Goal: Transaction & Acquisition: Obtain resource

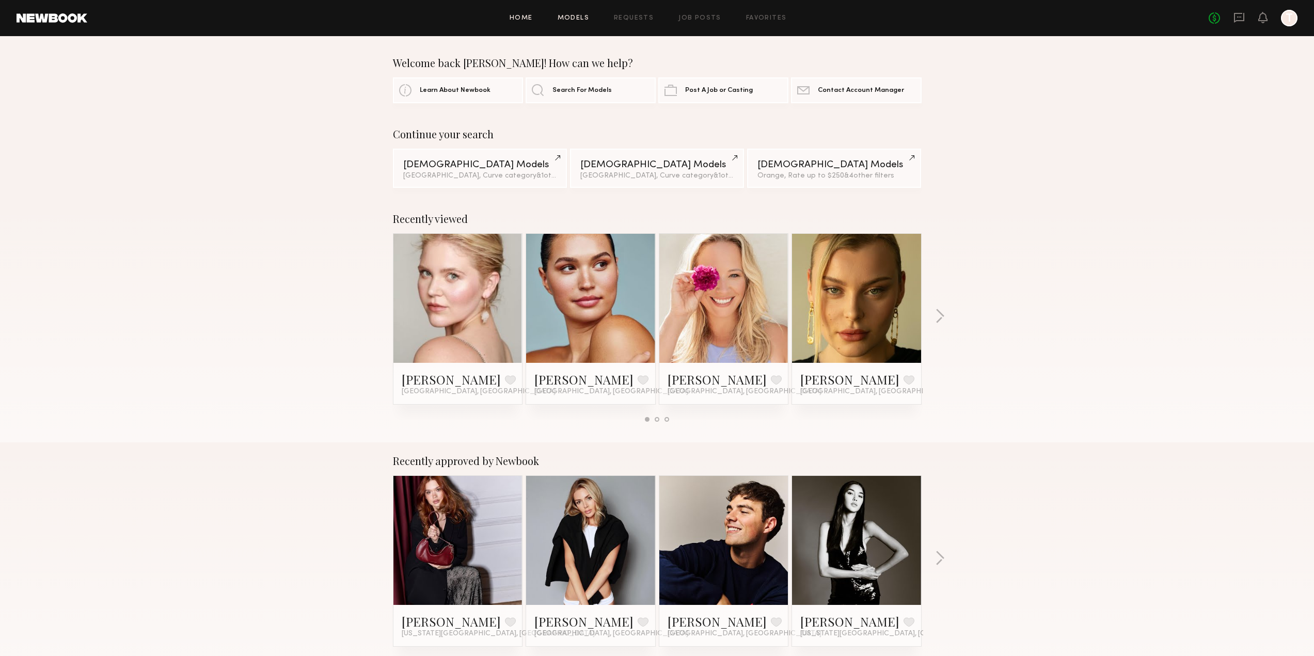
click at [574, 19] on link "Models" at bounding box center [573, 18] width 31 height 7
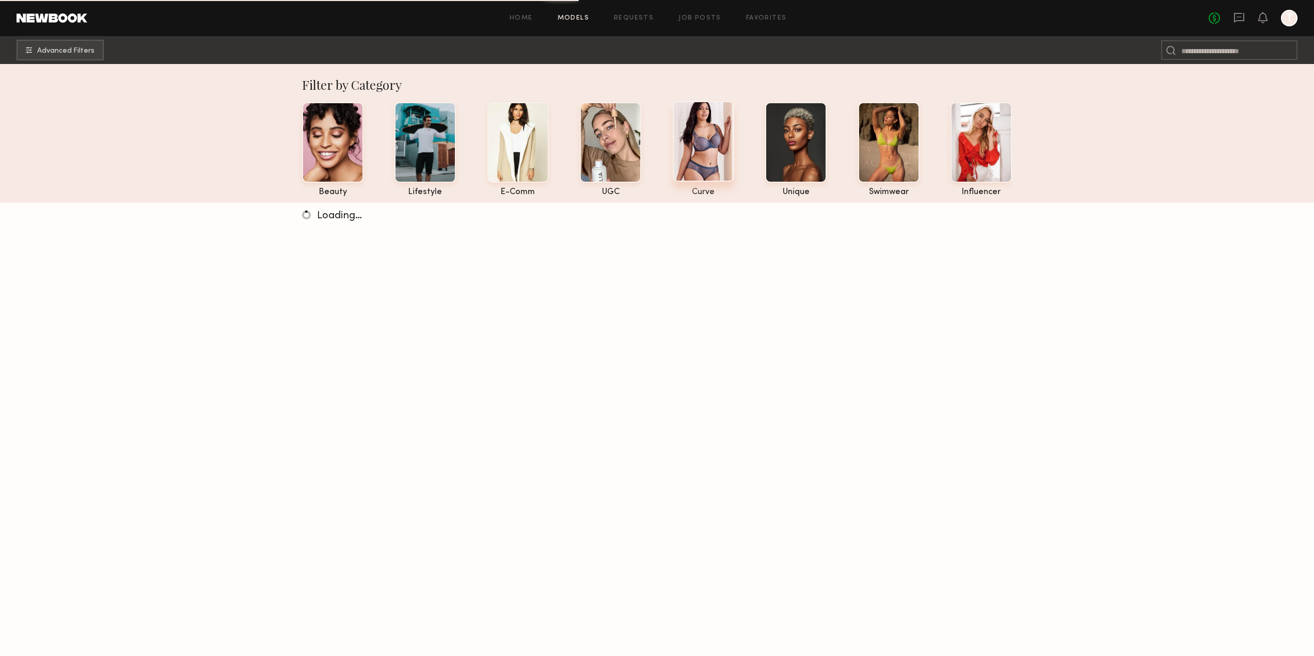
click at [692, 153] on div at bounding box center [703, 141] width 61 height 81
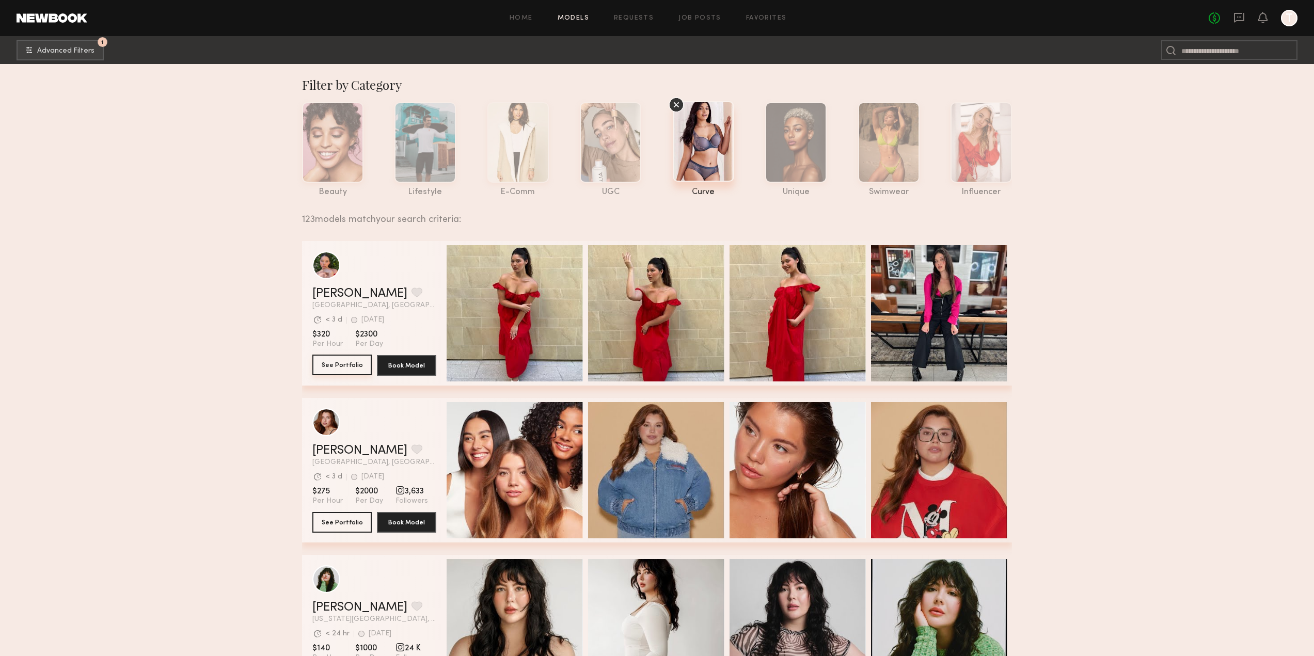
click at [344, 369] on button "See Portfolio" at bounding box center [341, 365] width 59 height 21
click at [58, 57] on button "1 Advanced Filters" at bounding box center [60, 49] width 87 height 21
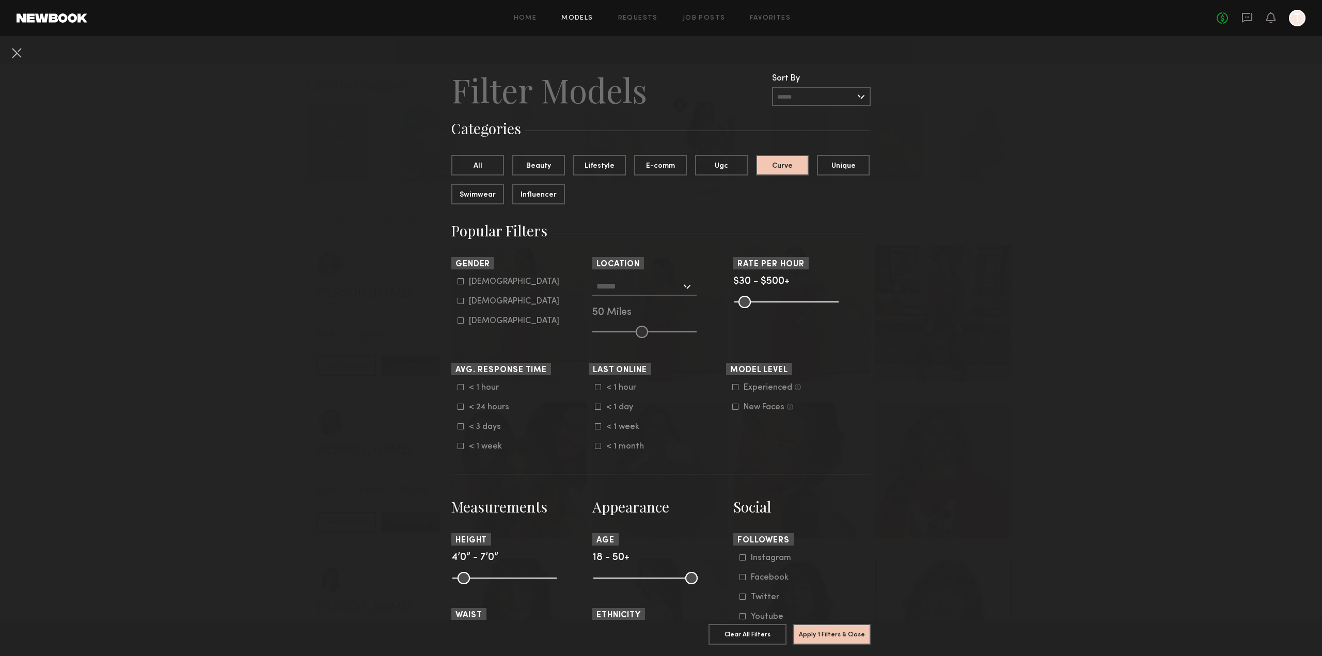
click at [789, 300] on common-range-minmax at bounding box center [785, 301] width 104 height 12
click at [795, 299] on common-range-minmax at bounding box center [785, 301] width 104 height 12
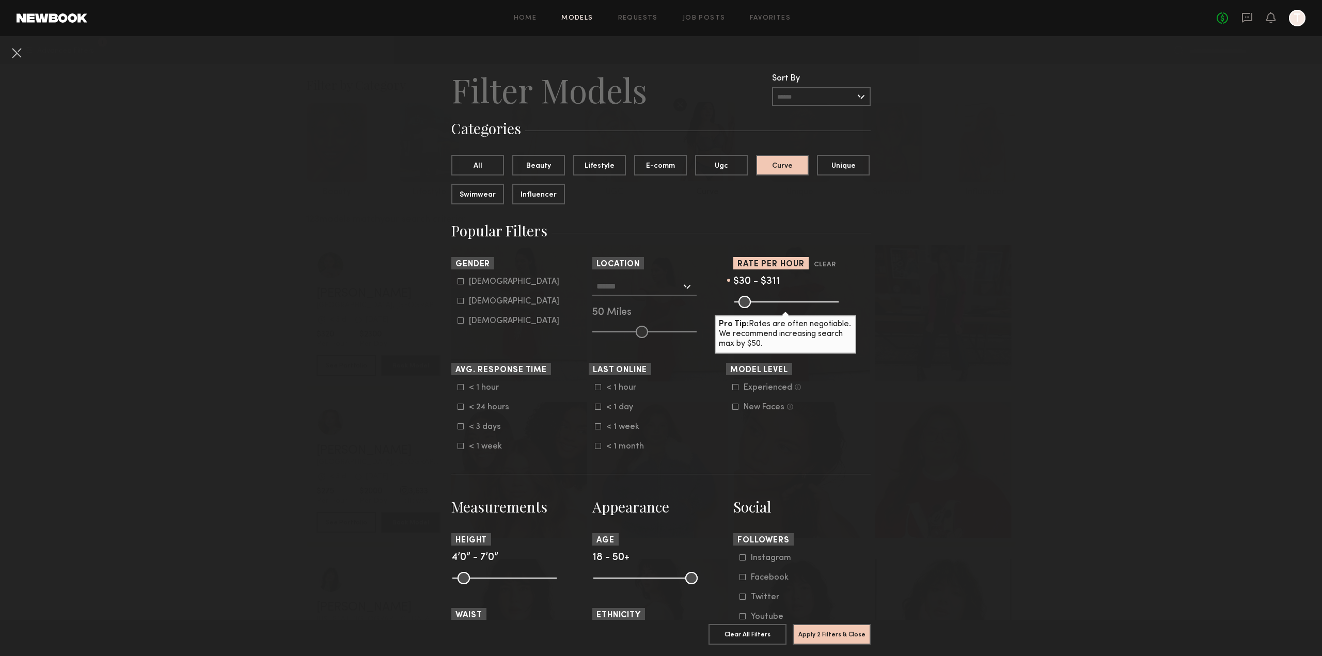
drag, startPoint x: 814, startPoint y: 305, endPoint x: 792, endPoint y: 309, distance: 22.6
type input "***"
click at [792, 308] on input "range" at bounding box center [786, 302] width 104 height 12
drag, startPoint x: 689, startPoint y: 584, endPoint x: 640, endPoint y: 588, distance: 48.7
type input "**"
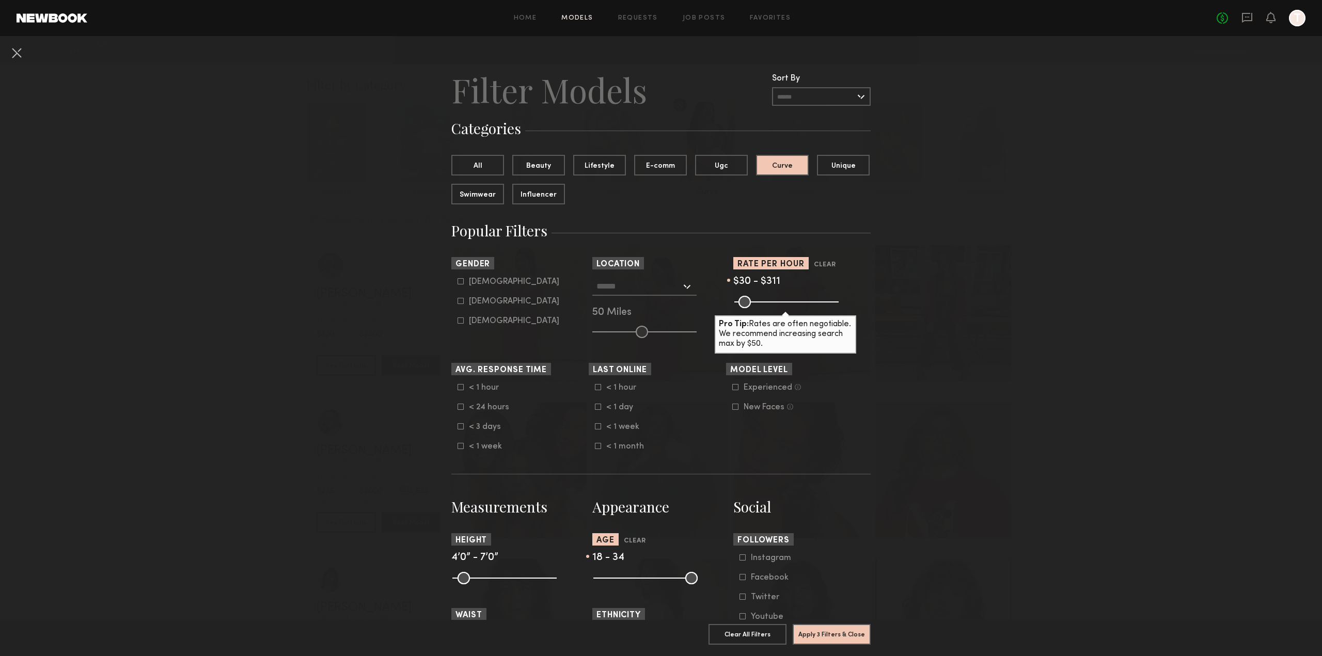
click at [640, 584] on input "range" at bounding box center [645, 578] width 104 height 12
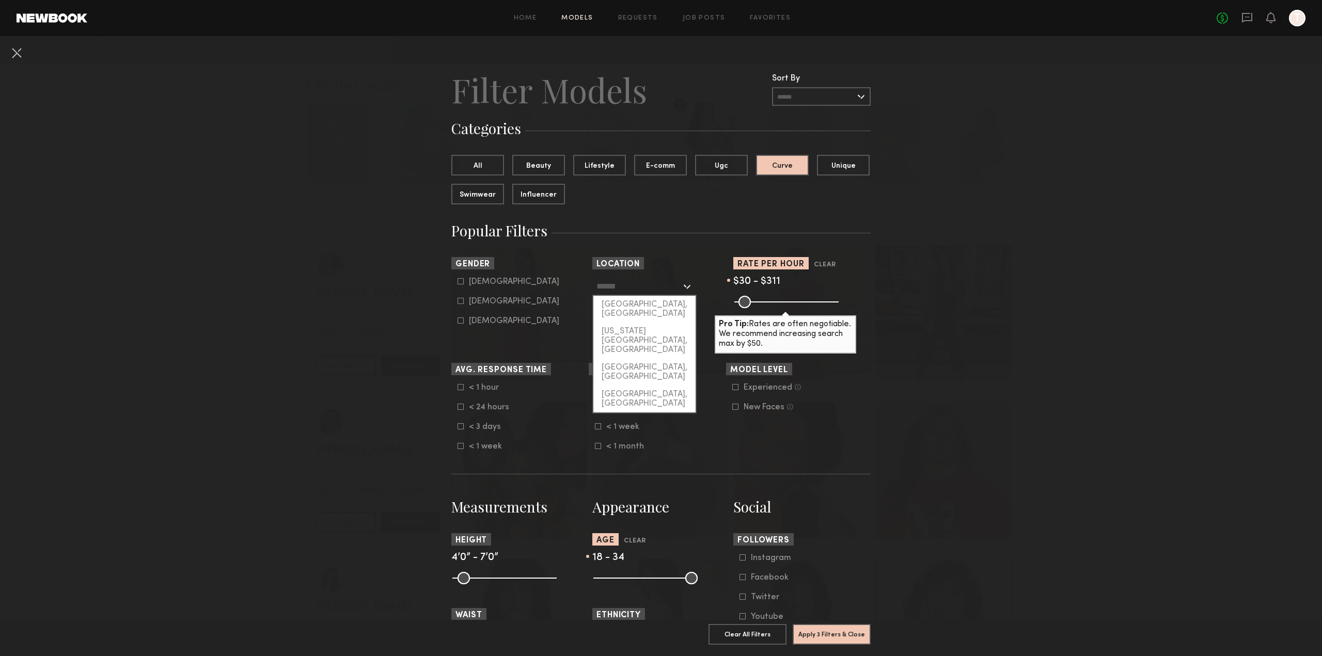
click at [648, 287] on input "text" at bounding box center [638, 286] width 85 height 18
click at [647, 309] on div "[GEOGRAPHIC_DATA], [GEOGRAPHIC_DATA]" at bounding box center [644, 309] width 102 height 27
type input "**********"
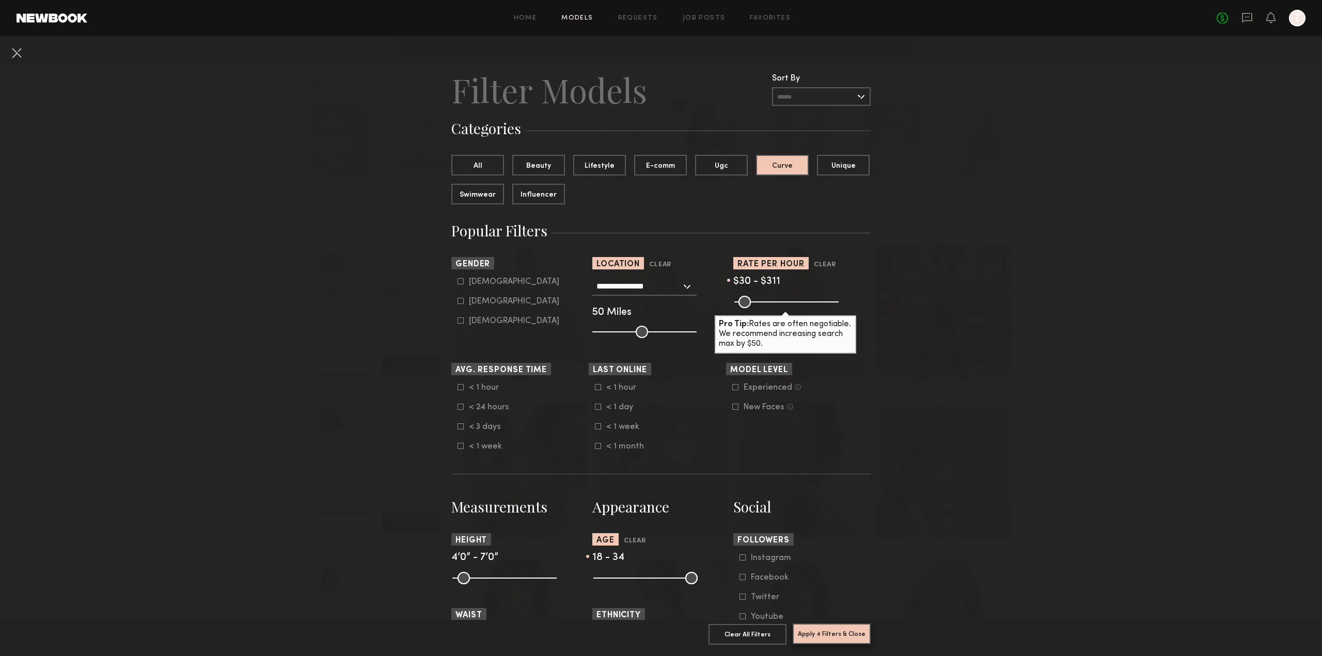
click at [825, 628] on button "Apply 4 Filters & Close" at bounding box center [832, 634] width 78 height 21
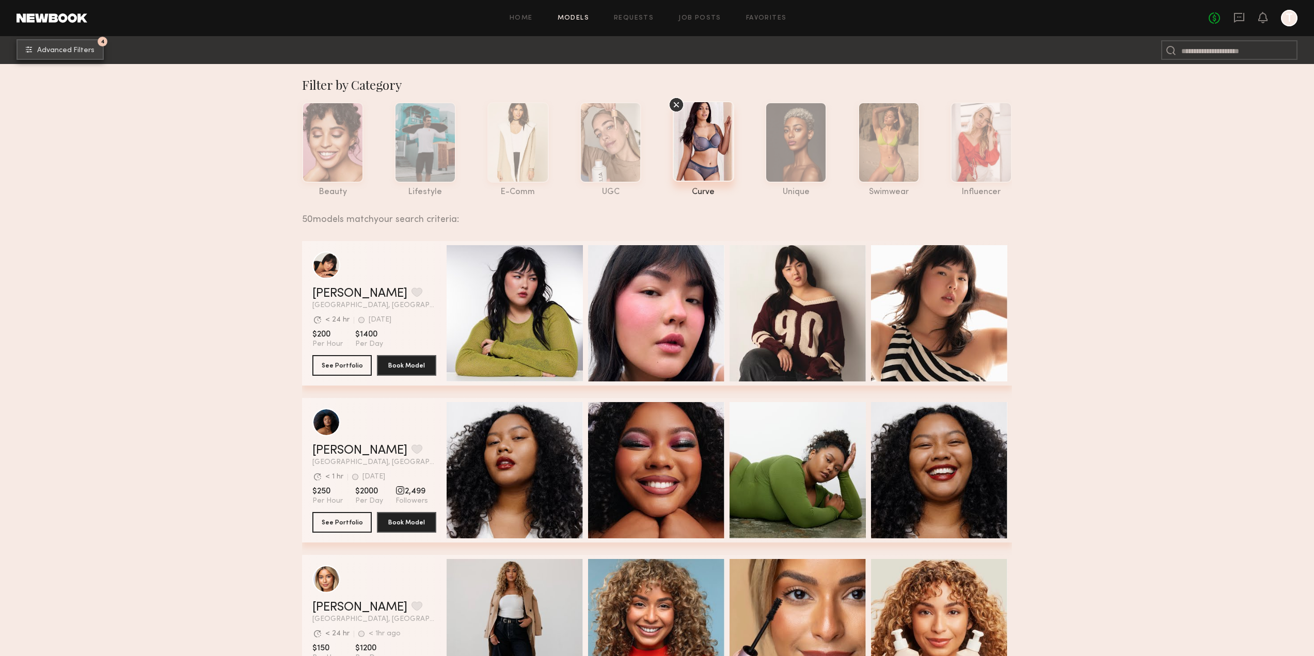
click at [48, 47] on span "Advanced Filters" at bounding box center [65, 50] width 57 height 7
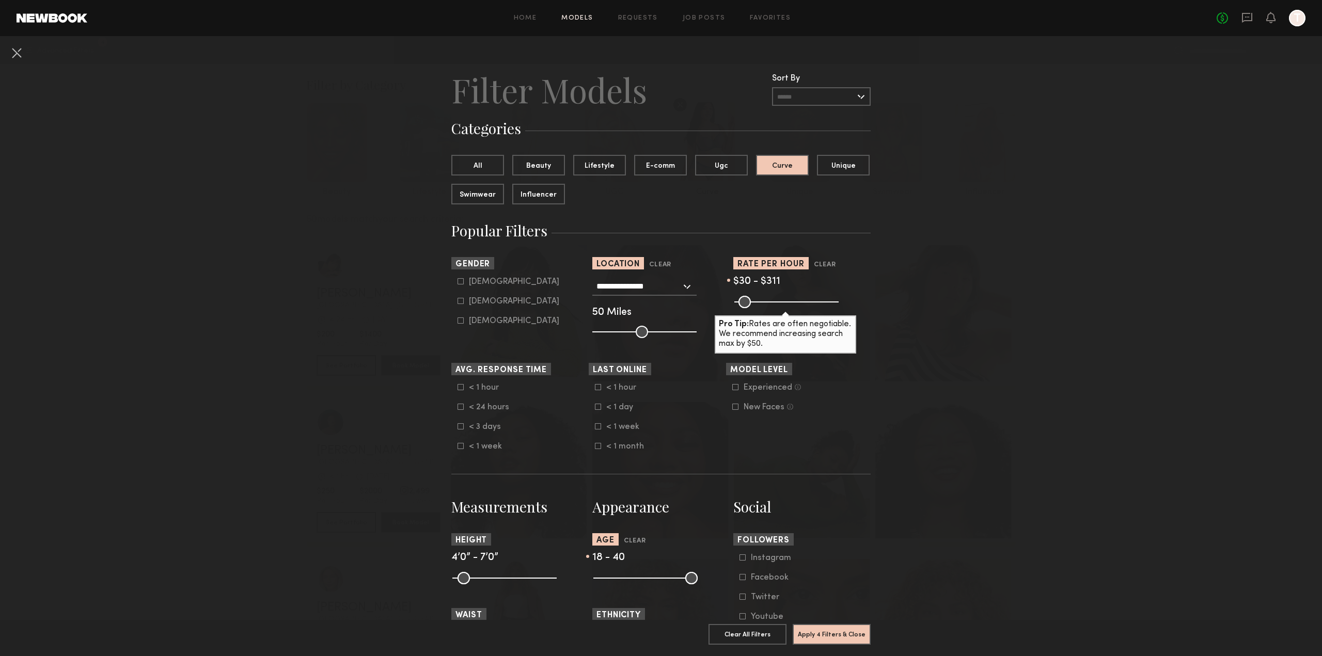
drag, startPoint x: 645, startPoint y: 582, endPoint x: 659, endPoint y: 581, distance: 14.0
type input "**"
click at [659, 581] on input "range" at bounding box center [645, 578] width 104 height 12
click at [801, 627] on button "Apply 4 Filters & Close" at bounding box center [832, 634] width 78 height 21
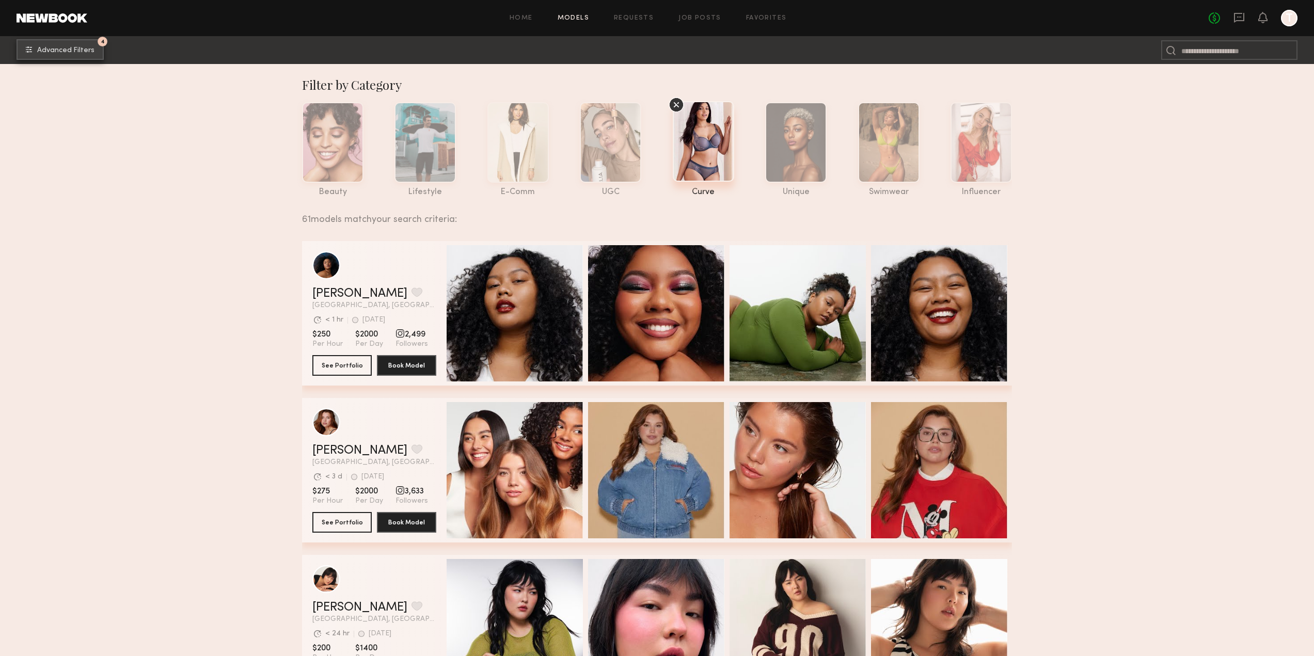
click at [38, 46] on button "4 Advanced Filters" at bounding box center [60, 49] width 87 height 21
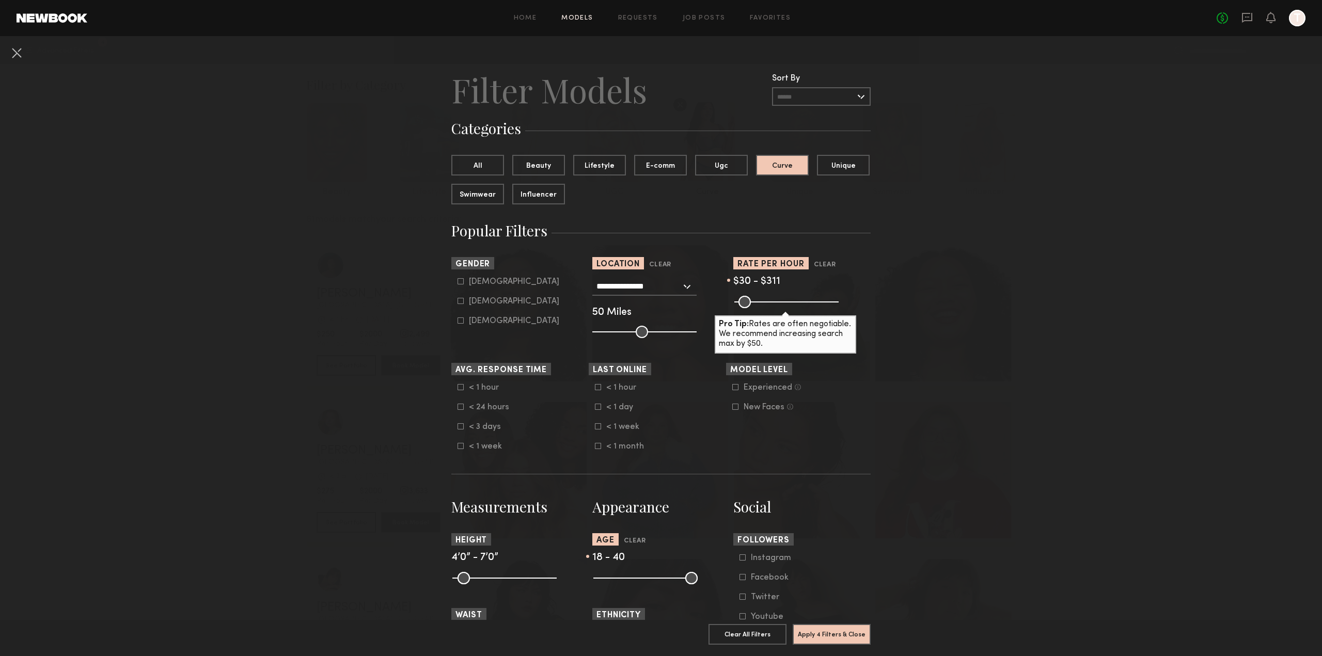
drag, startPoint x: 670, startPoint y: 584, endPoint x: 674, endPoint y: 589, distance: 6.6
click at [670, 583] on common-range-minmax at bounding box center [644, 577] width 104 height 12
click at [675, 583] on common-range-minmax at bounding box center [644, 577] width 104 height 12
click at [677, 583] on common-range-minmax at bounding box center [644, 577] width 104 height 12
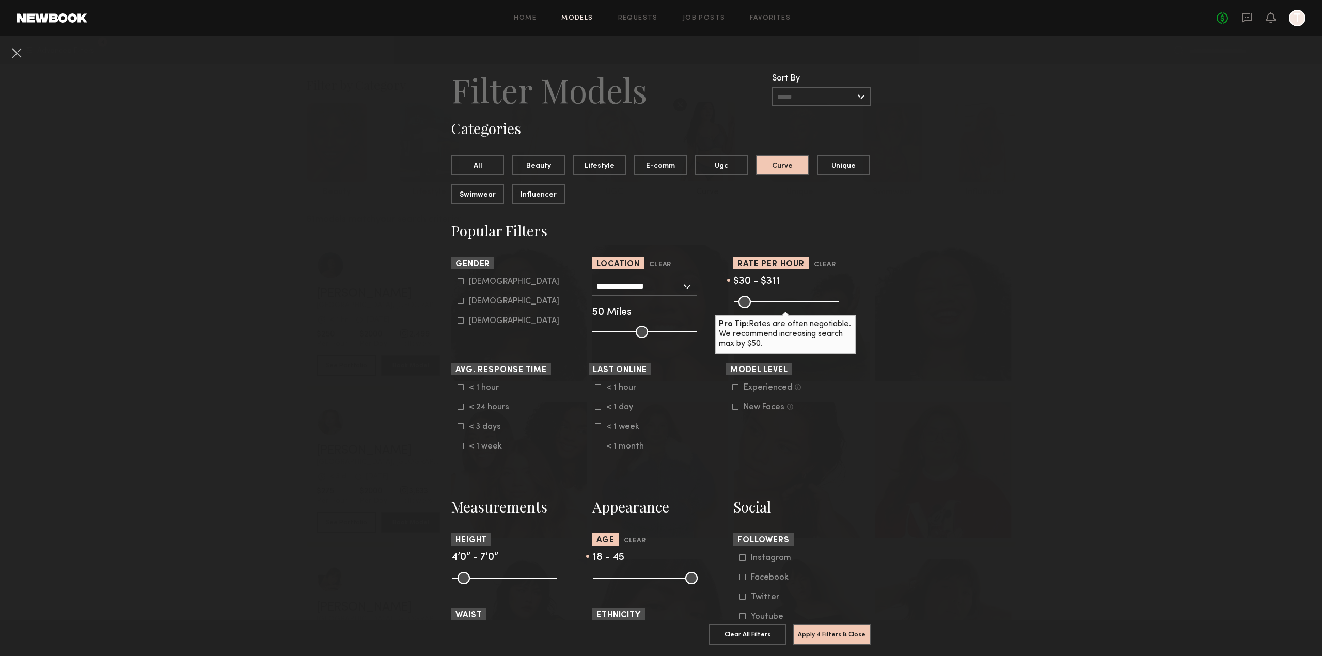
drag, startPoint x: 659, startPoint y: 588, endPoint x: 674, endPoint y: 587, distance: 14.5
type input "**"
click at [674, 584] on input "range" at bounding box center [645, 578] width 104 height 12
click at [838, 624] on button "Apply 4 Filters & Close" at bounding box center [832, 634] width 78 height 21
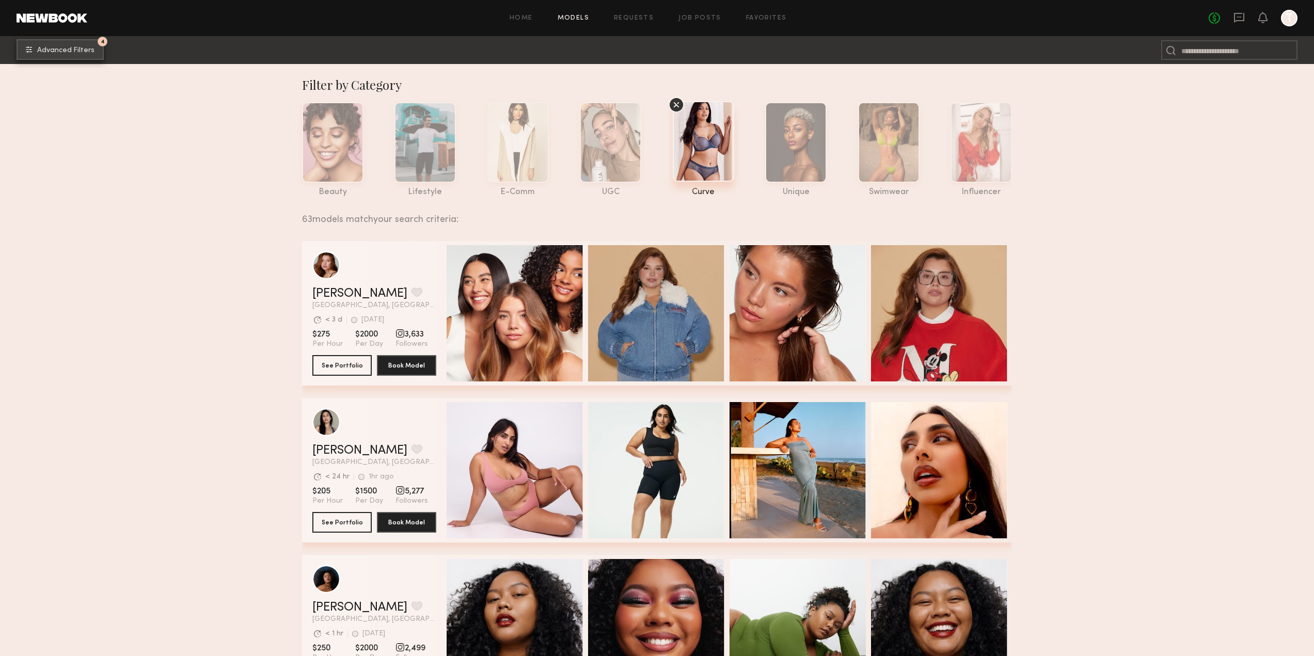
click at [64, 52] on span "Advanced Filters" at bounding box center [65, 50] width 57 height 7
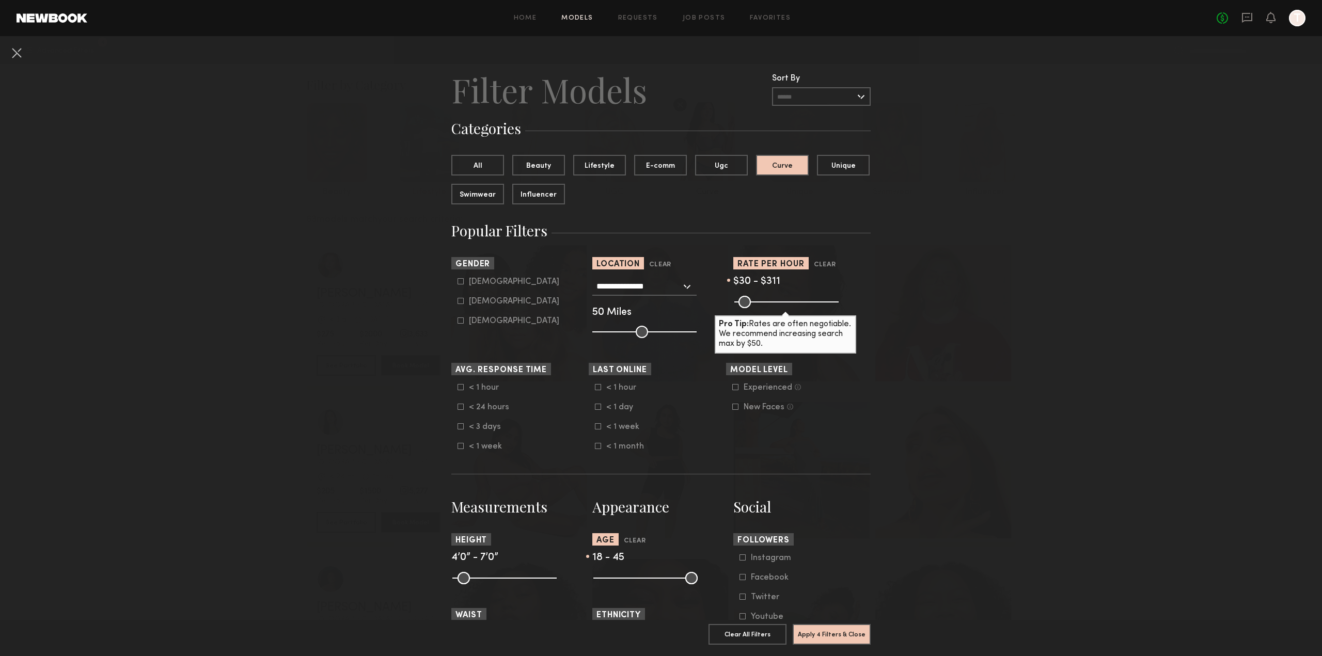
click at [651, 583] on common-range-minmax at bounding box center [644, 577] width 104 height 12
click at [674, 584] on input "range" at bounding box center [645, 578] width 104 height 12
click at [841, 626] on button "Apply 4 Filters & Close" at bounding box center [832, 634] width 78 height 21
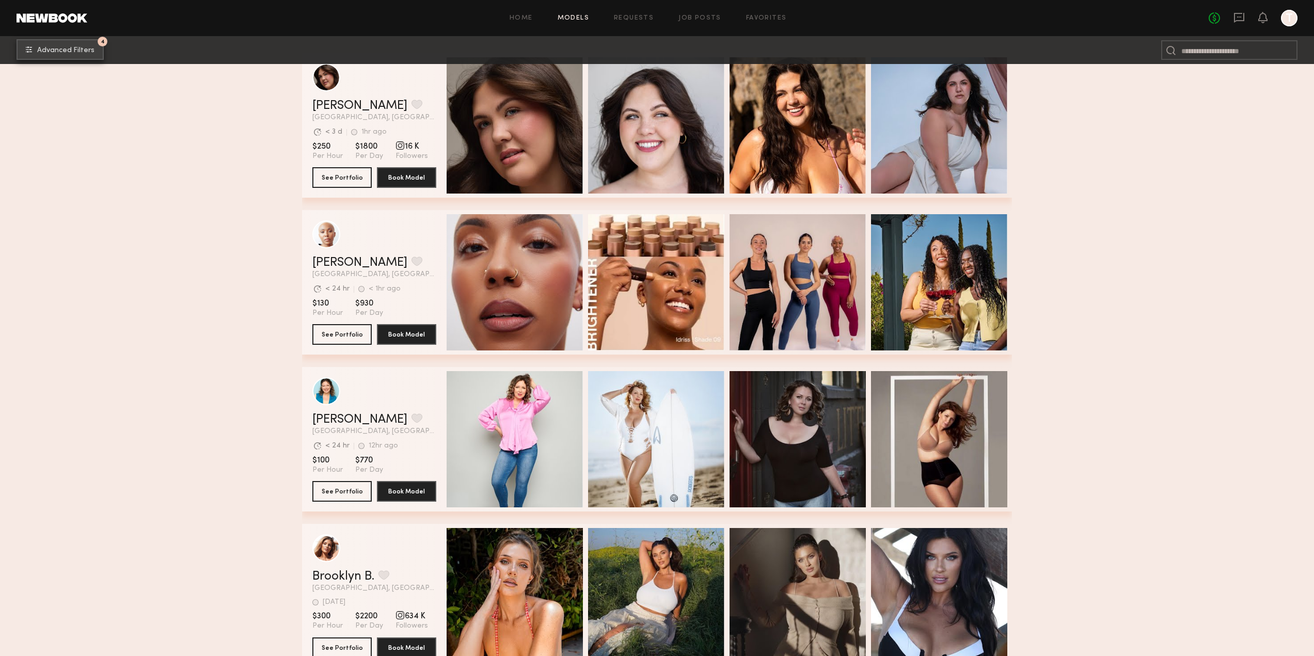
scroll to position [1859, 0]
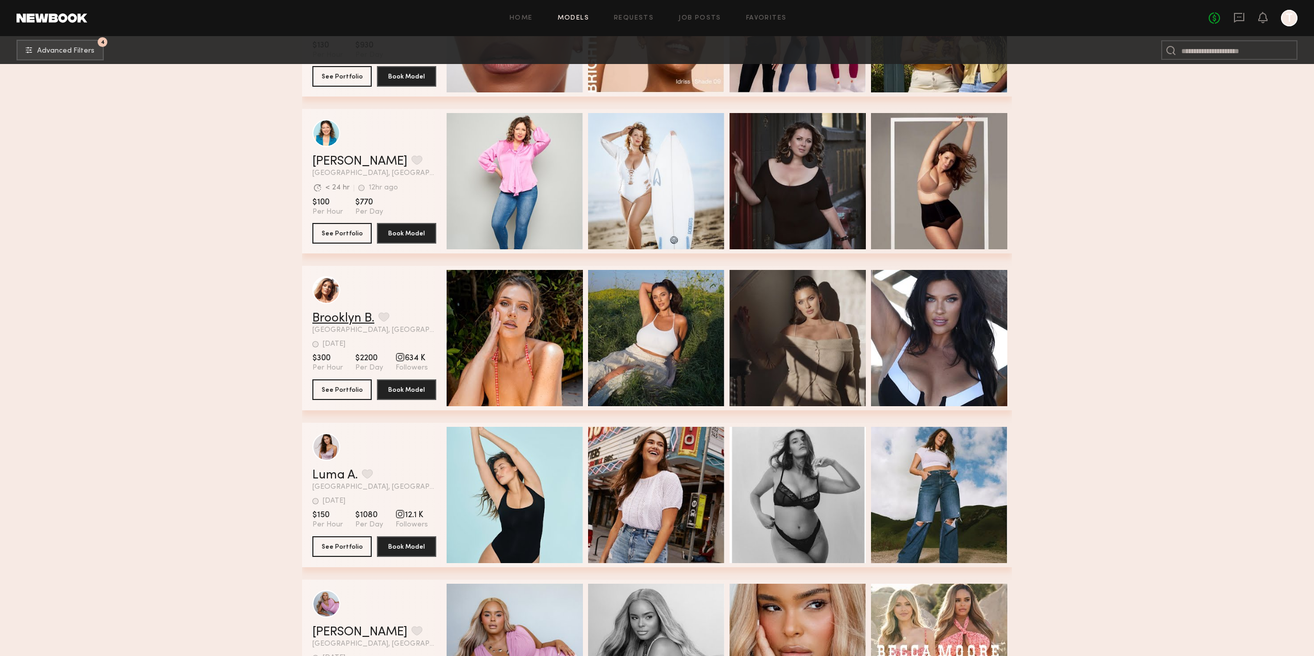
click at [350, 323] on link "Brooklyn B." at bounding box center [343, 318] width 62 height 12
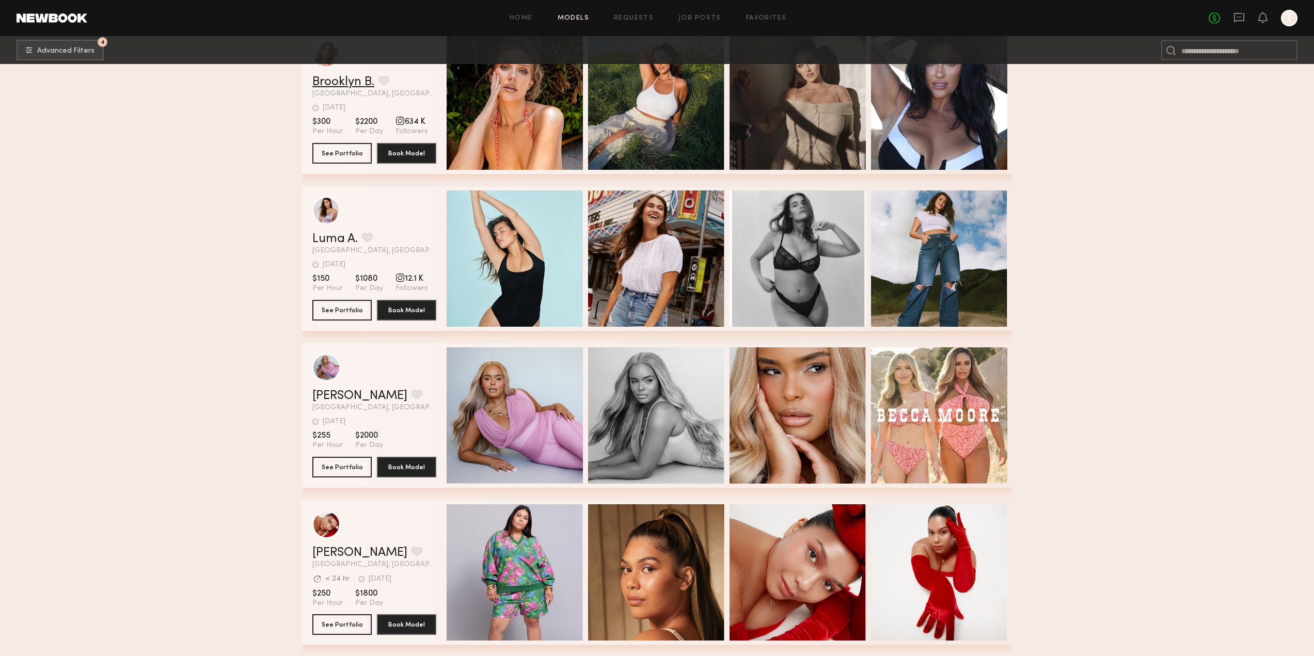
scroll to position [2117, 0]
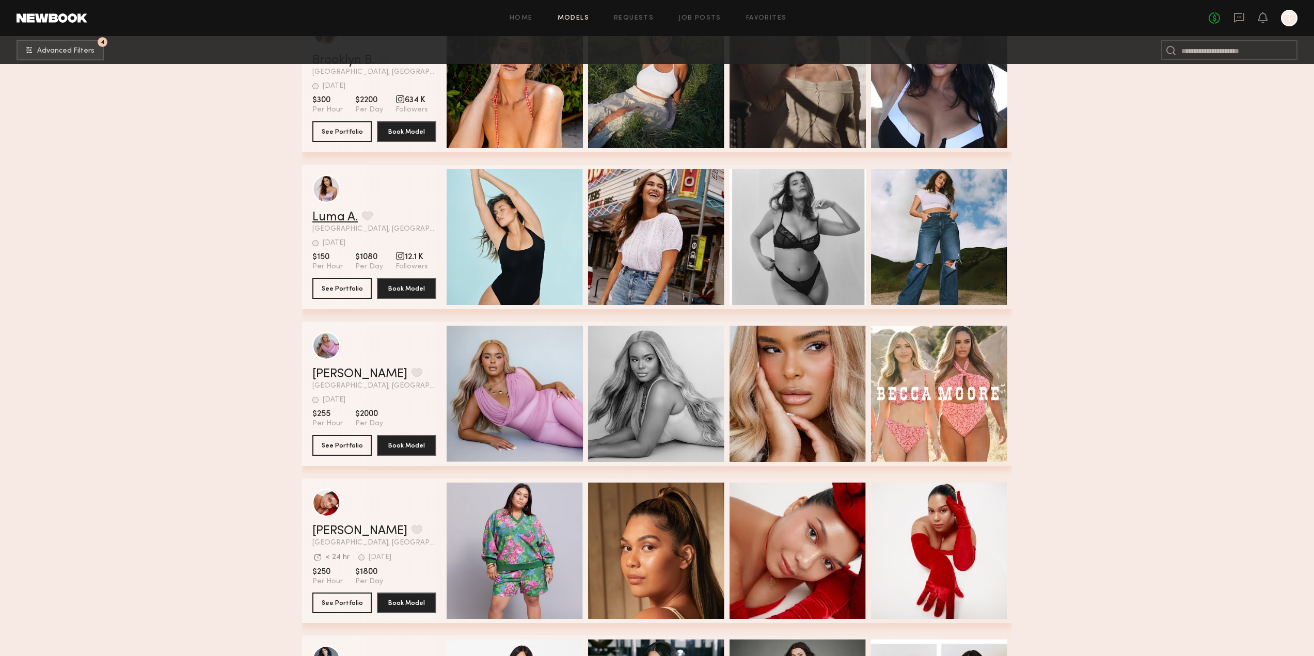
click at [335, 223] on link "Luma A." at bounding box center [334, 217] width 45 height 12
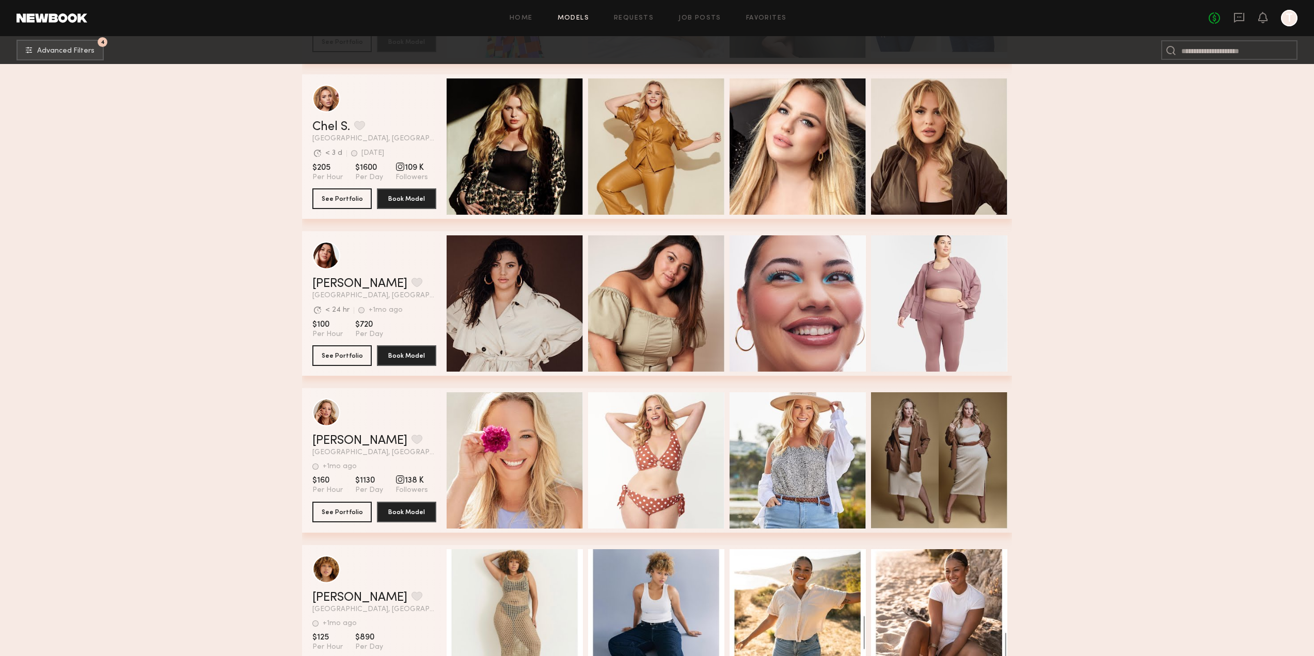
scroll to position [2840, 0]
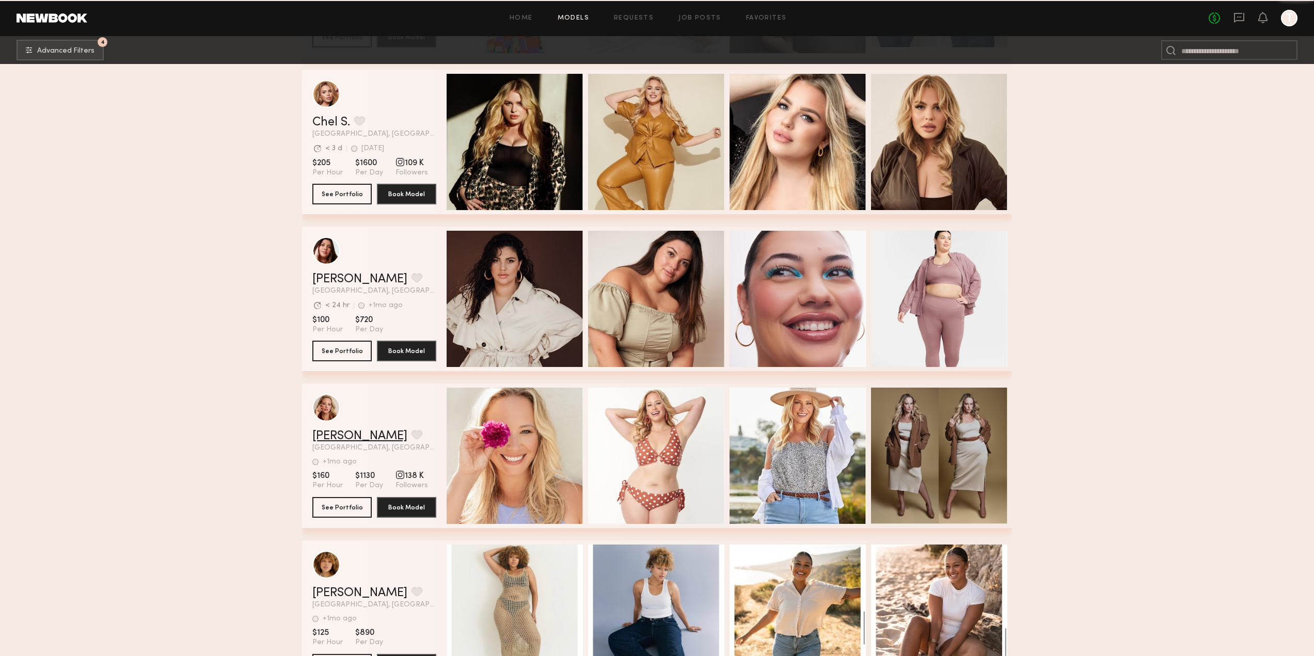
click at [339, 442] on link "[PERSON_NAME]" at bounding box center [359, 436] width 95 height 12
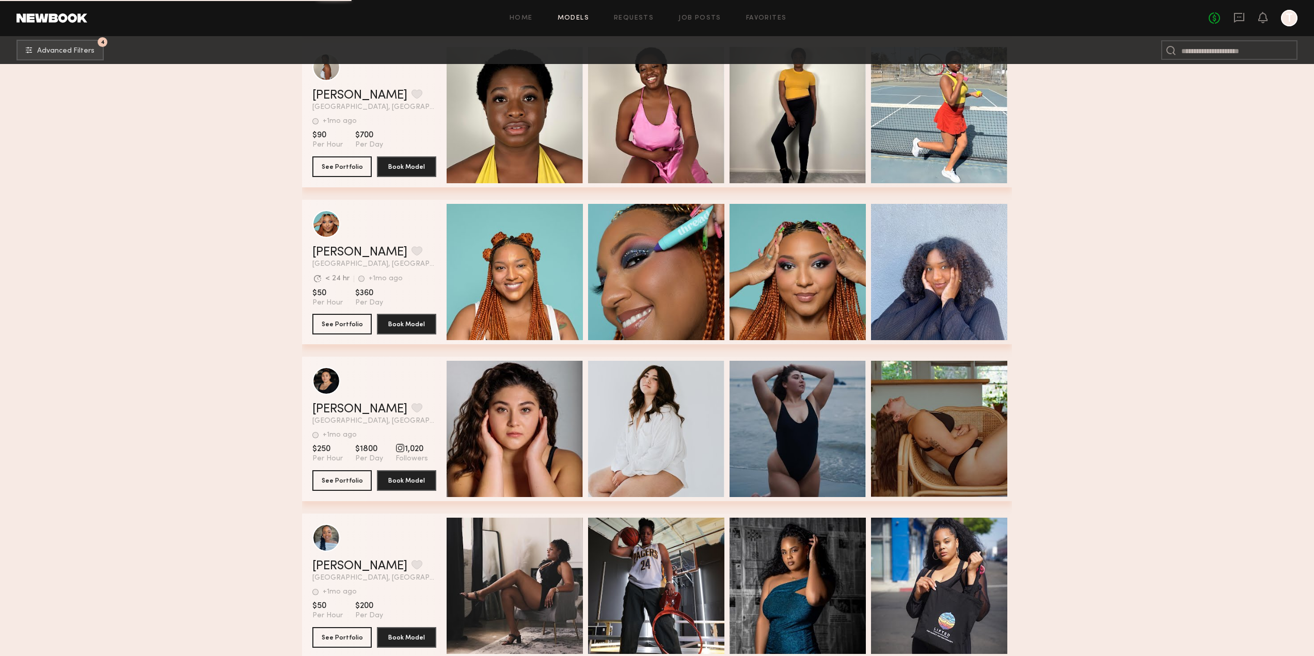
scroll to position [9034, 0]
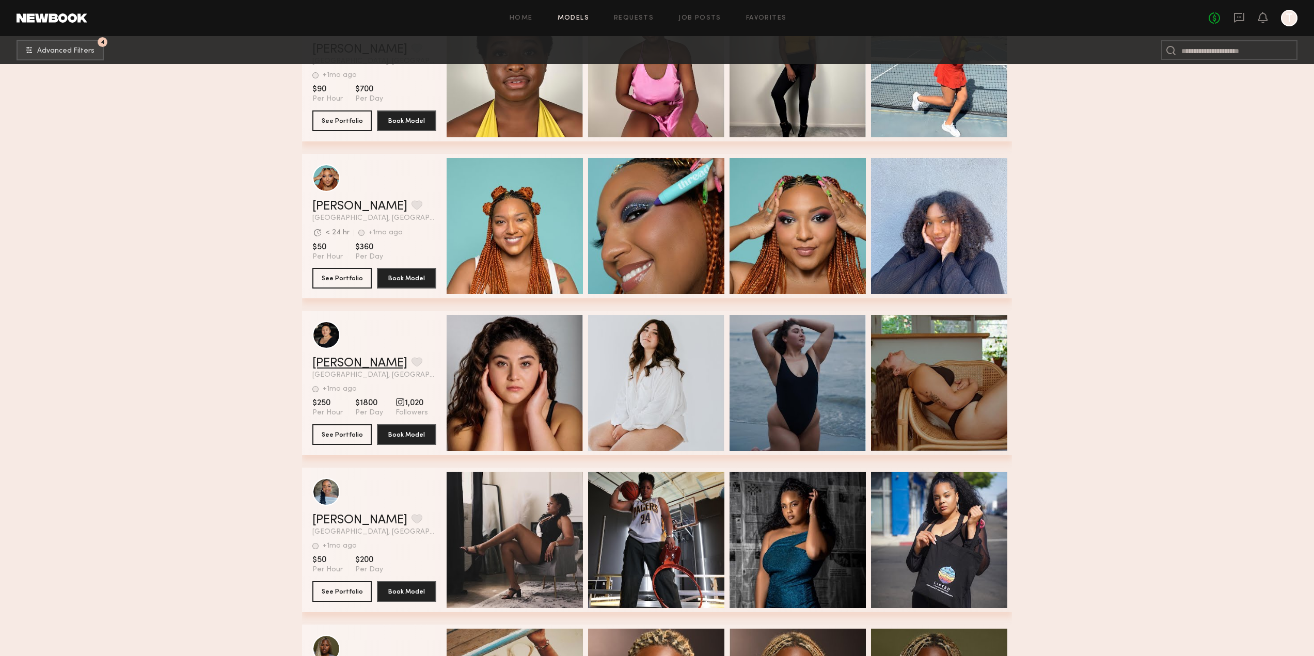
click at [338, 361] on link "Isábella C." at bounding box center [359, 363] width 95 height 12
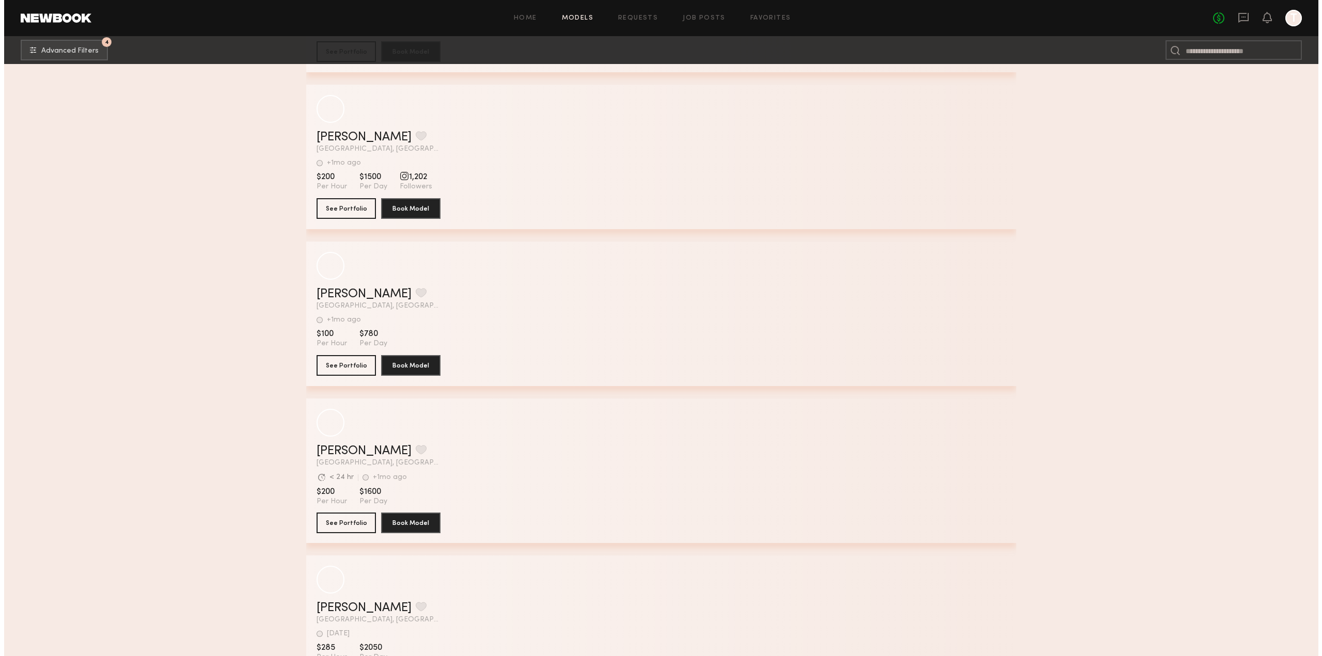
scroll to position [6491, 0]
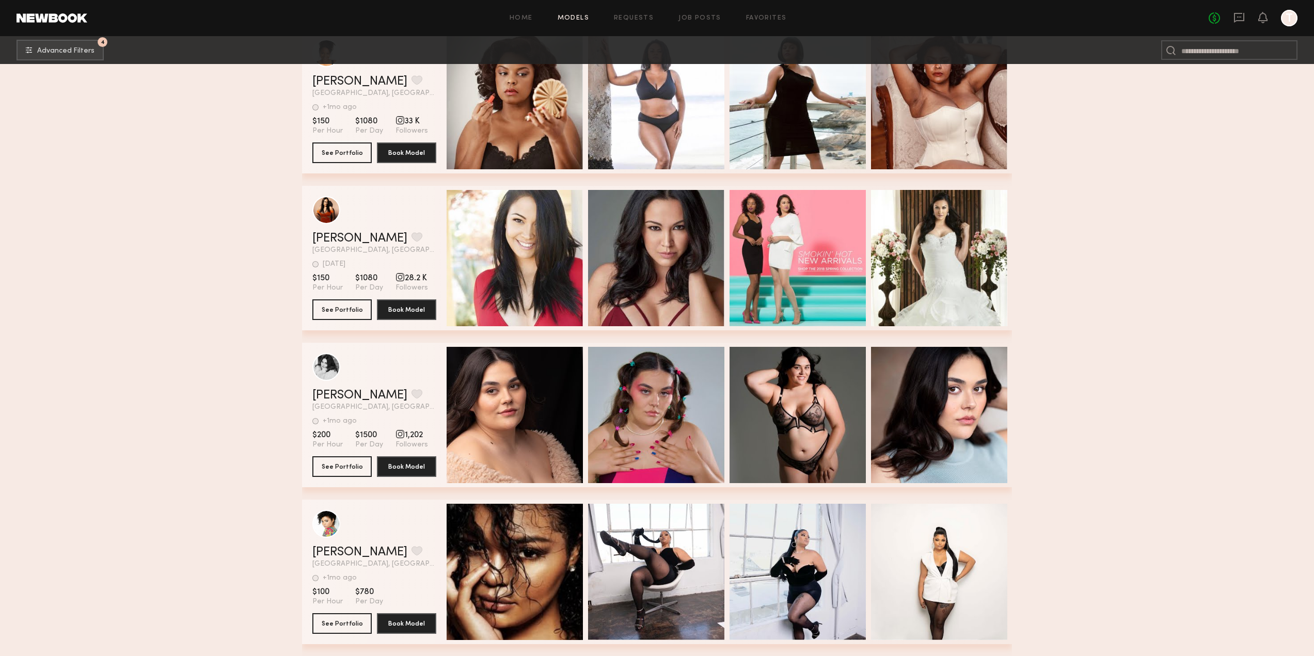
click at [71, 54] on span "Advanced Filters" at bounding box center [65, 50] width 57 height 7
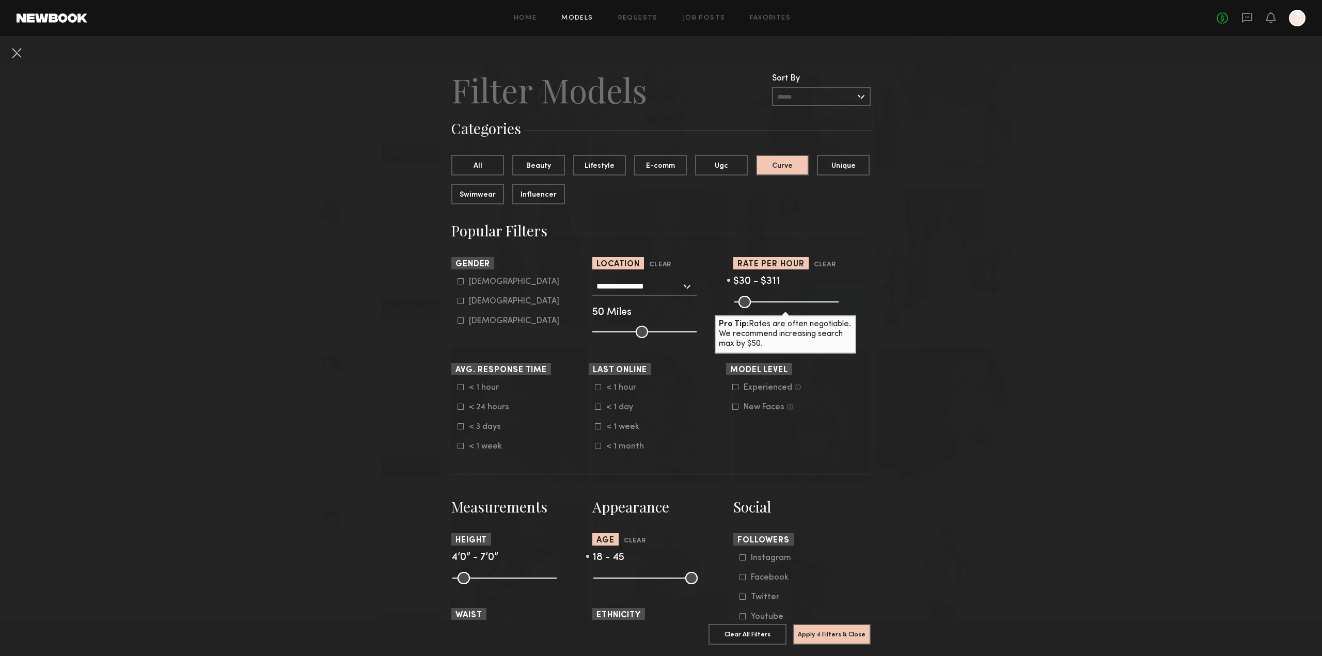
click at [479, 305] on div "[DEMOGRAPHIC_DATA]" at bounding box center [514, 301] width 90 height 6
type input "**"
click at [653, 330] on input "range" at bounding box center [644, 332] width 104 height 12
click at [835, 627] on button "Apply 5 Filters & Close" at bounding box center [832, 634] width 78 height 21
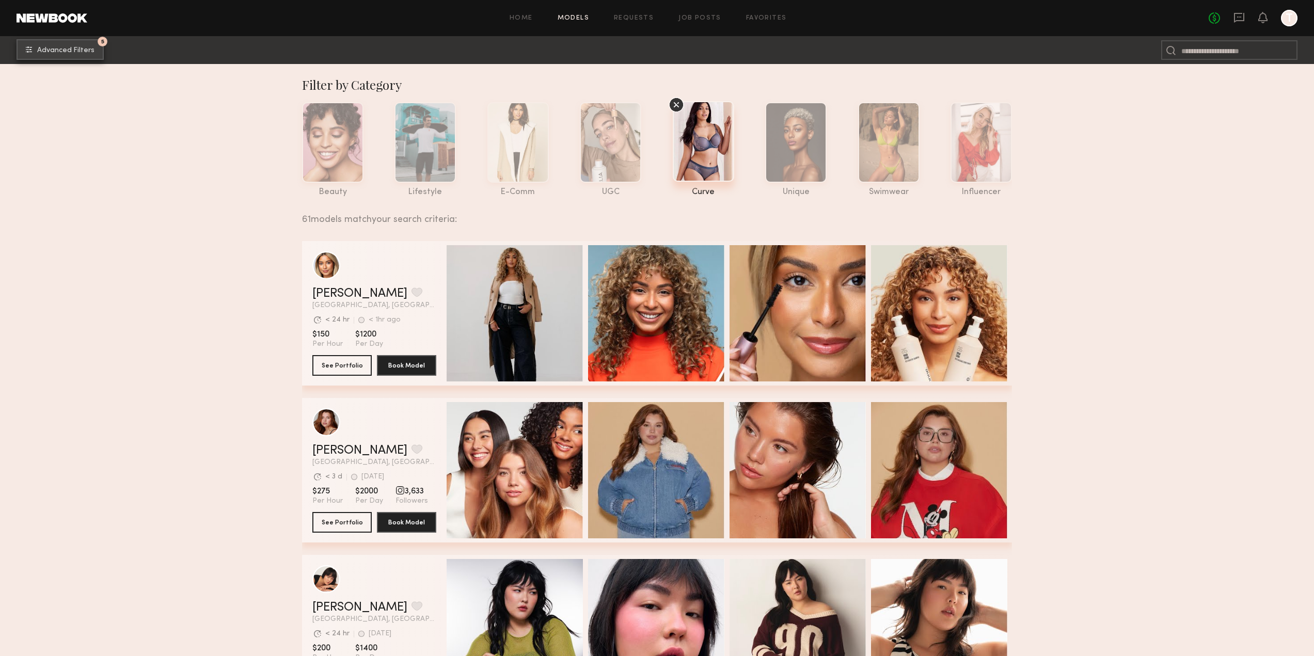
click at [64, 51] on span "Advanced Filters" at bounding box center [65, 50] width 57 height 7
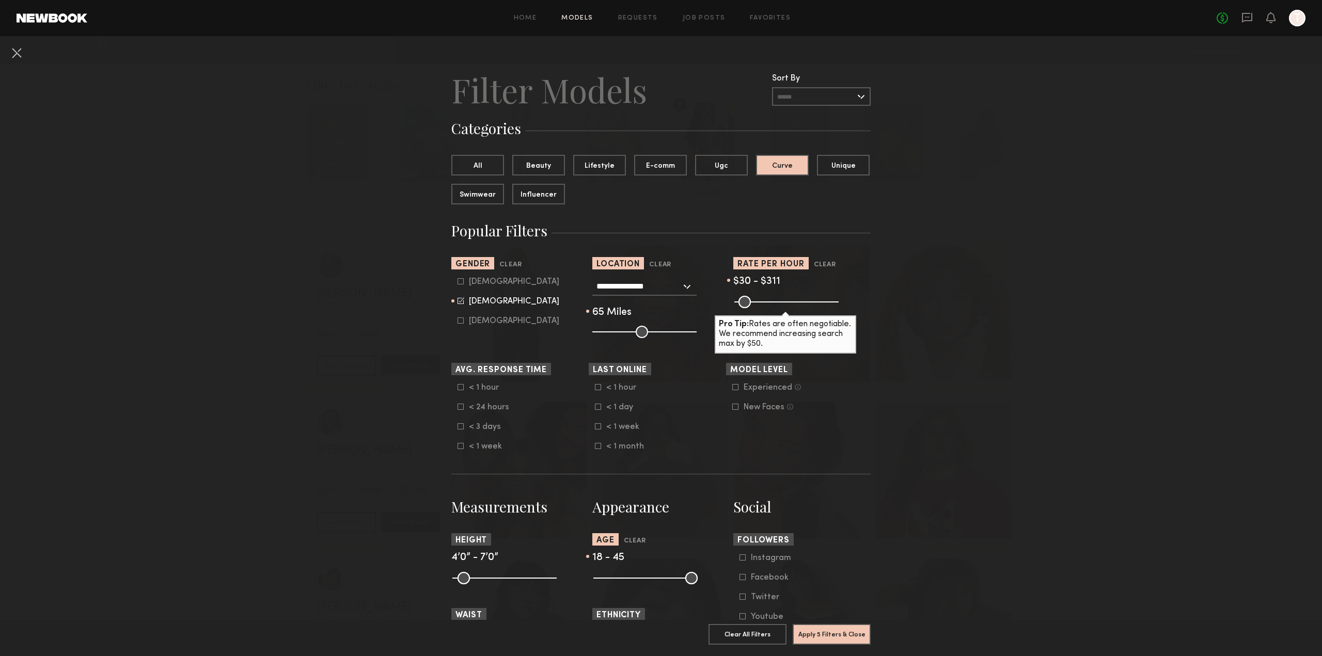
click at [682, 286] on div "**********" at bounding box center [644, 286] width 104 height 19
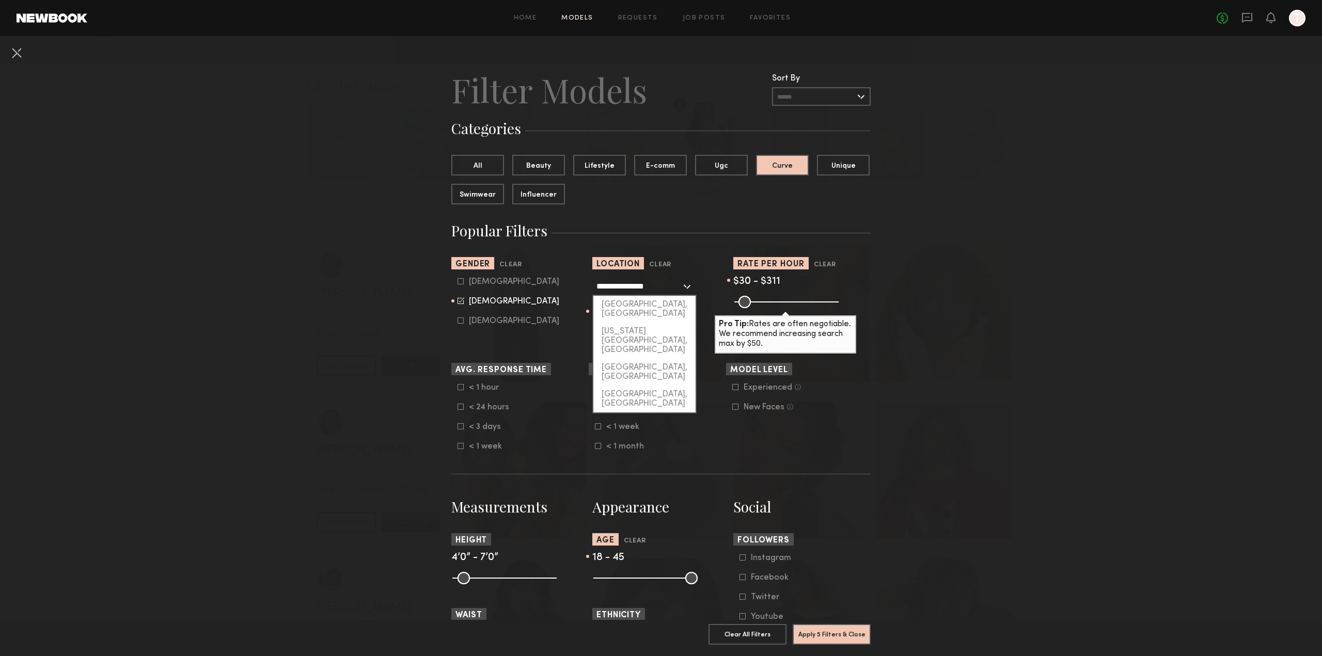
drag, startPoint x: 655, startPoint y: 284, endPoint x: 555, endPoint y: 292, distance: 99.9
click at [556, 294] on section "**********" at bounding box center [660, 297] width 419 height 81
type input "**********"
click at [842, 627] on button "Apply 5 Filters & Close" at bounding box center [832, 634] width 78 height 21
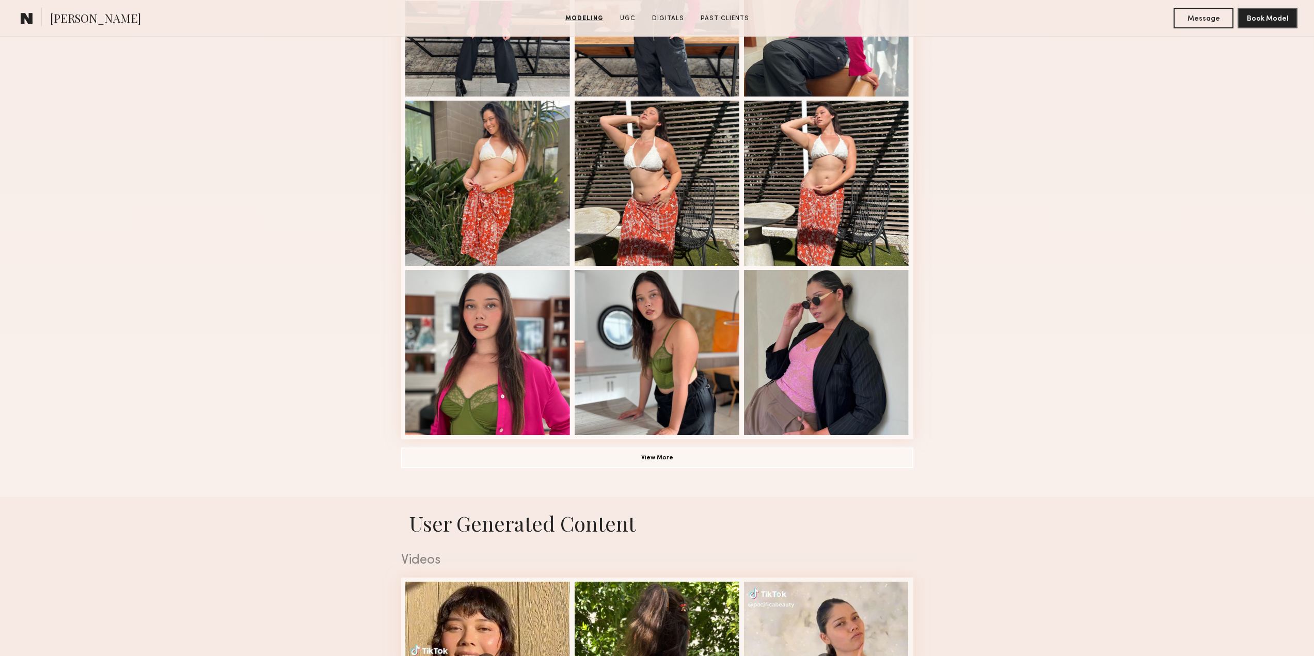
scroll to position [568, 0]
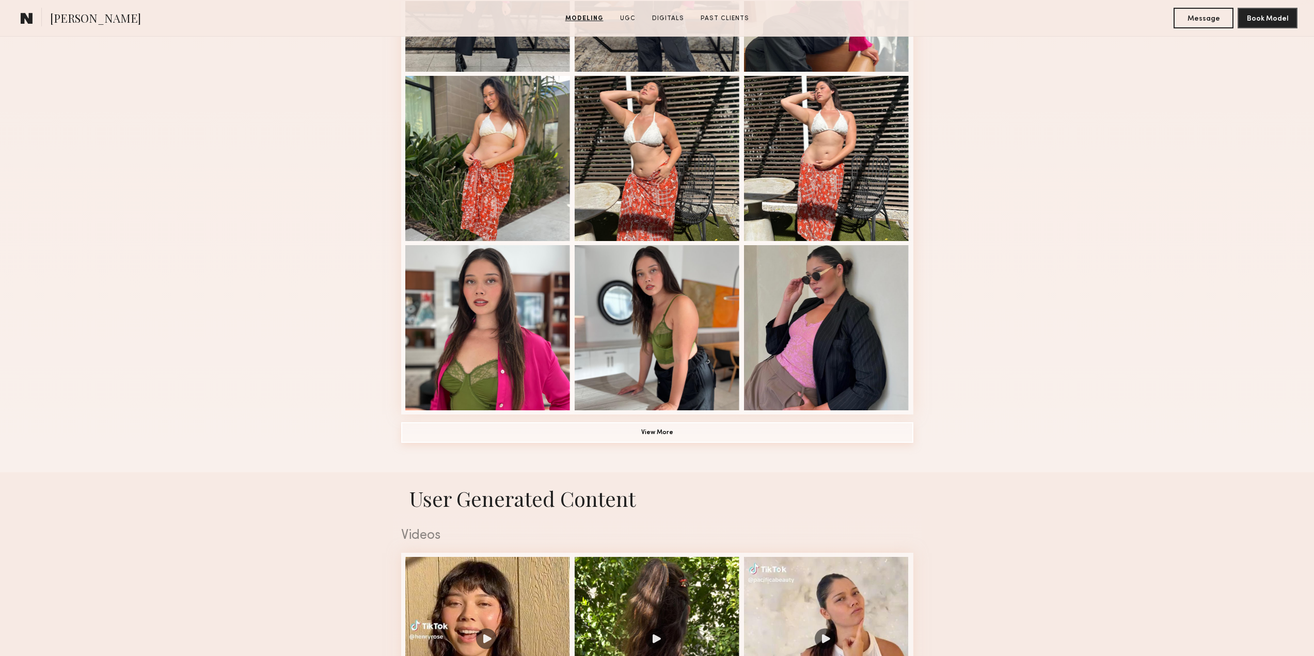
click at [635, 437] on button "View More" at bounding box center [657, 432] width 512 height 21
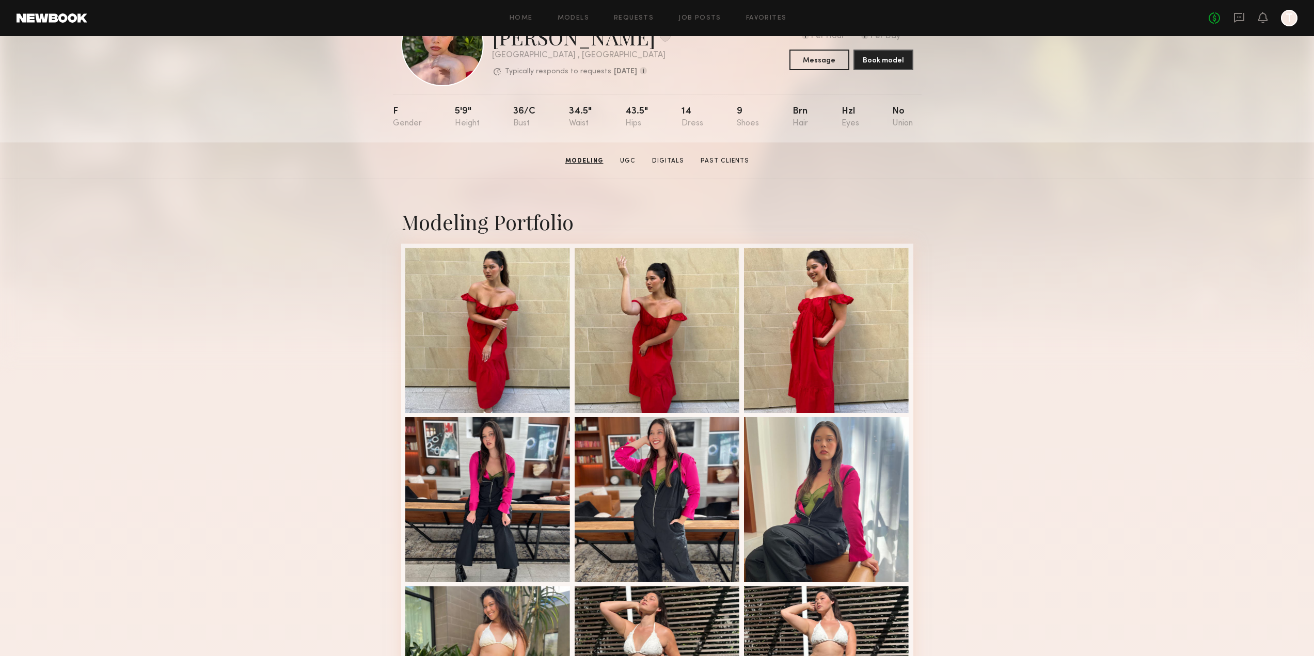
scroll to position [0, 0]
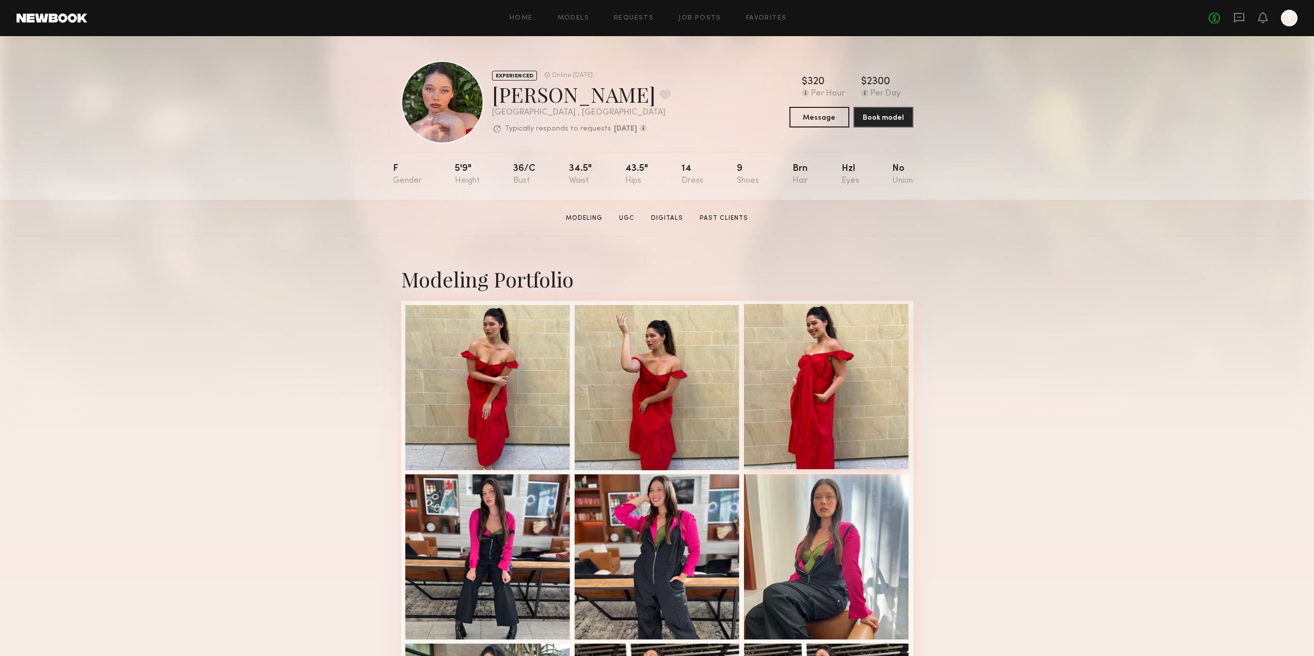
click at [859, 397] on div at bounding box center [826, 386] width 165 height 165
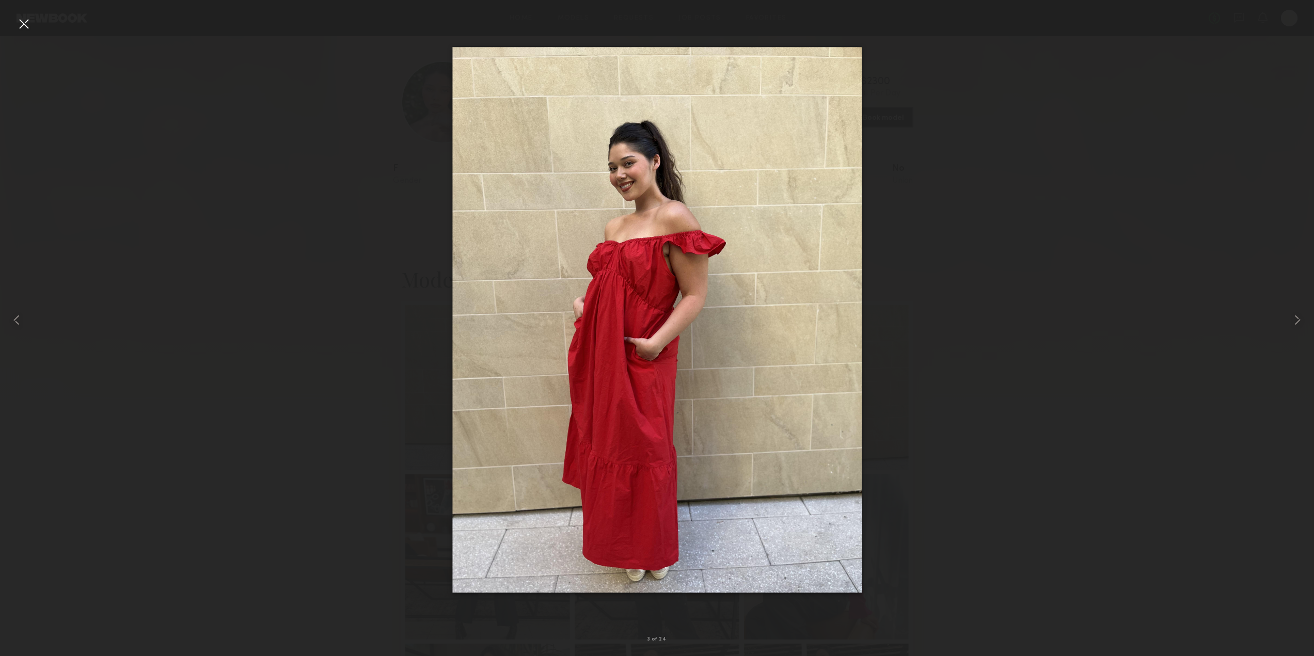
click at [25, 24] on div at bounding box center [23, 23] width 17 height 17
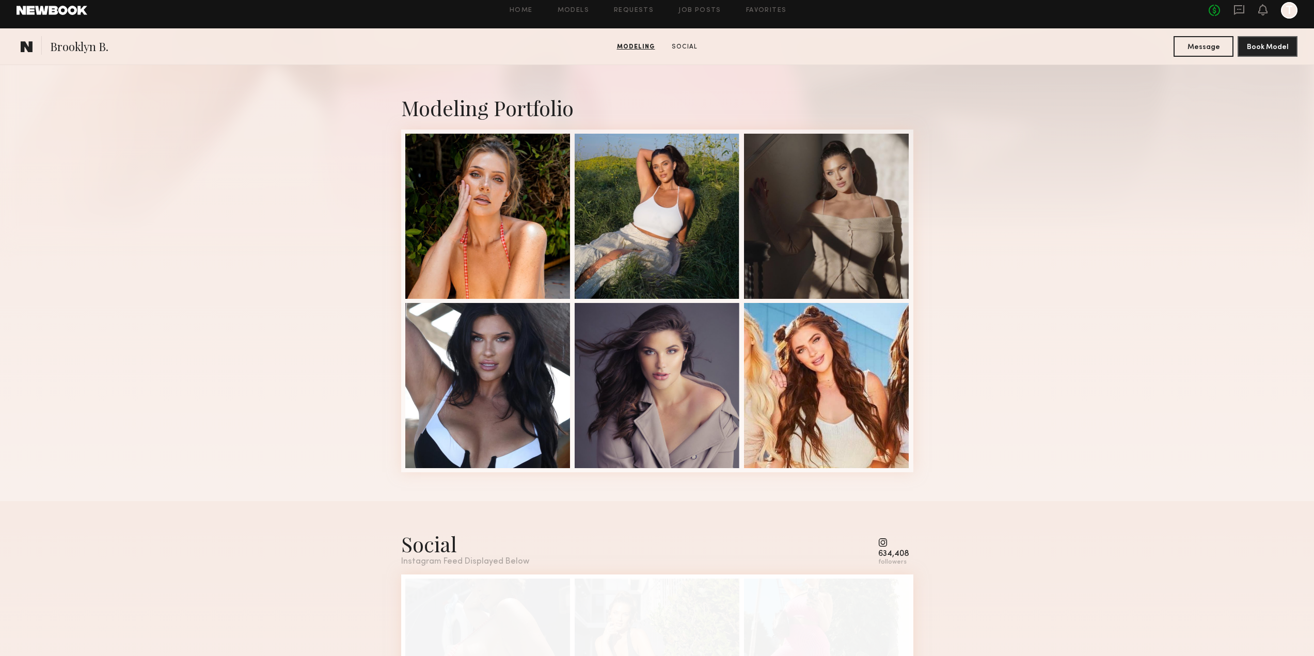
scroll to position [103, 0]
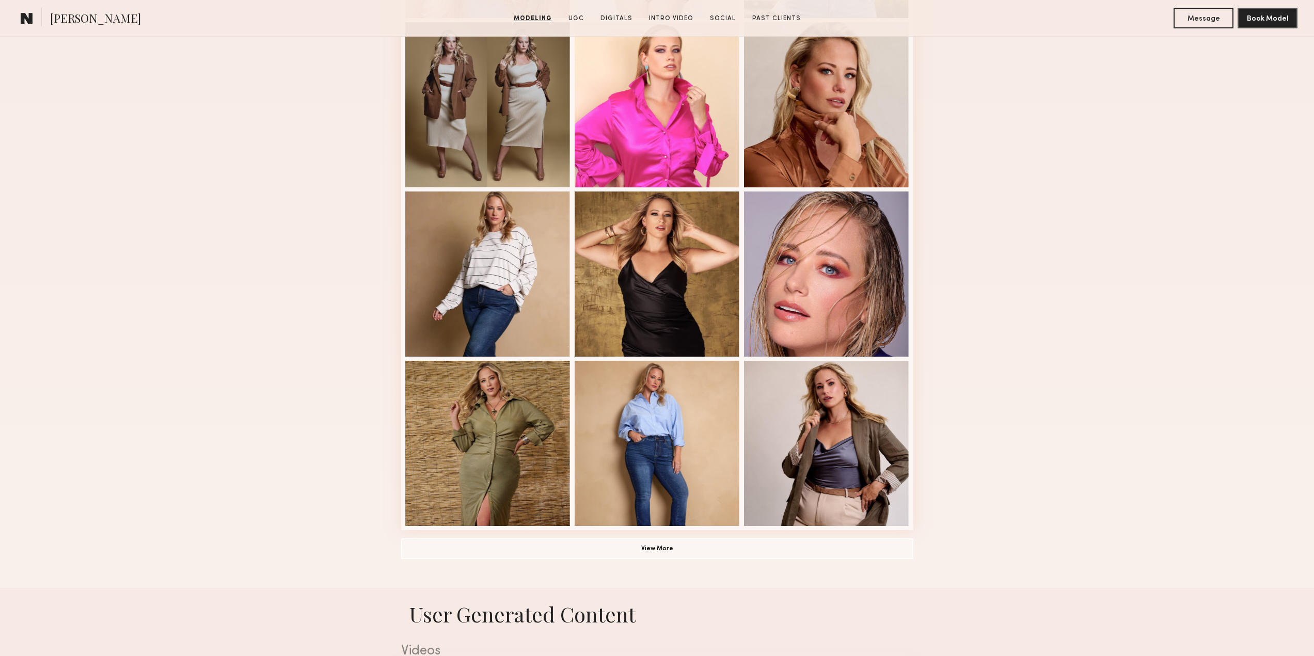
scroll to position [516, 0]
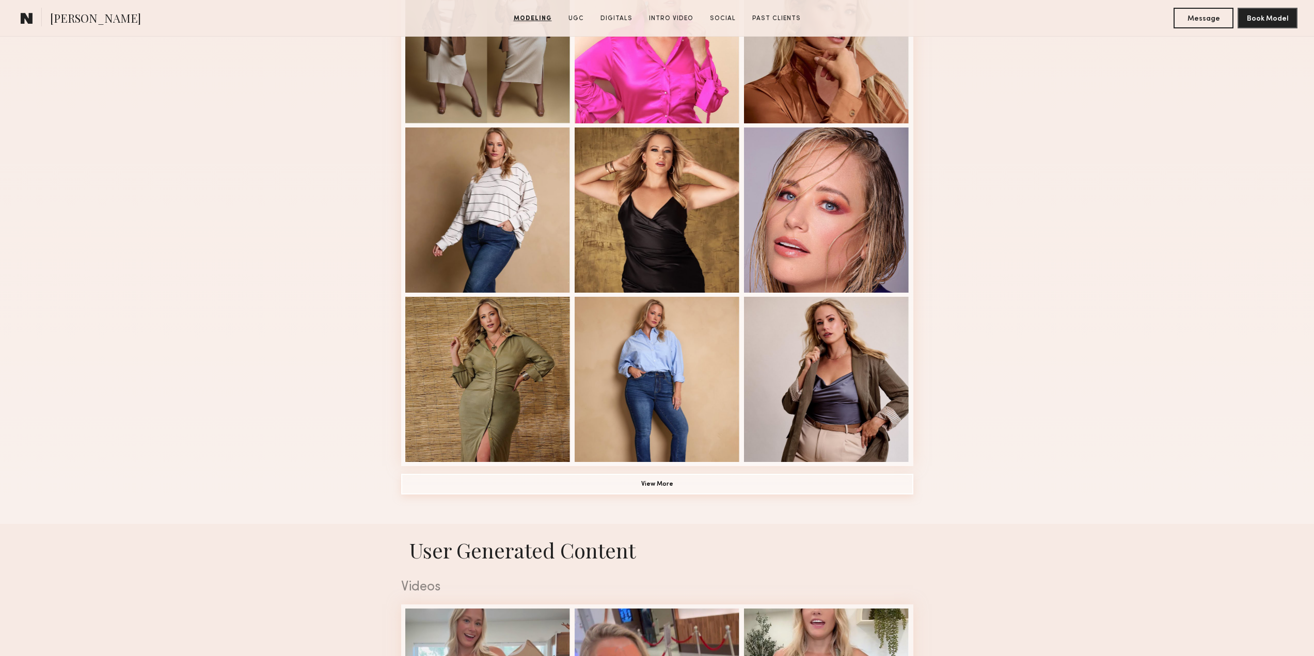
click at [652, 491] on button "View More" at bounding box center [657, 484] width 512 height 21
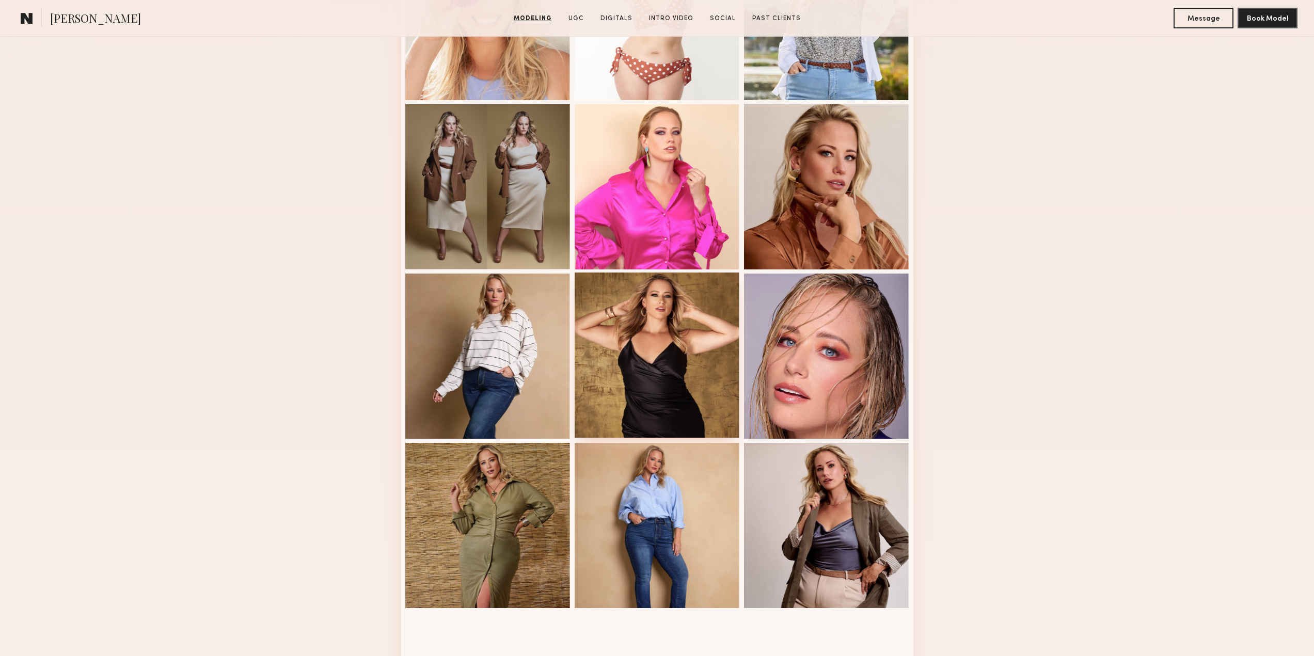
scroll to position [207, 0]
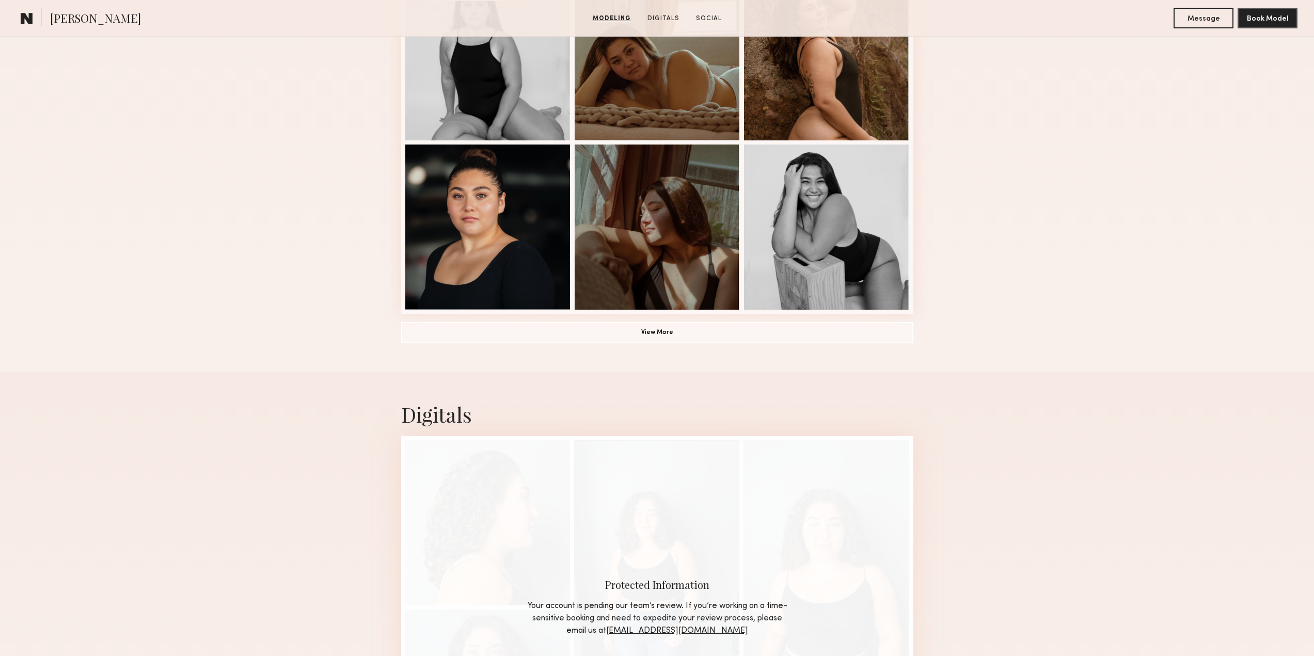
scroll to position [671, 0]
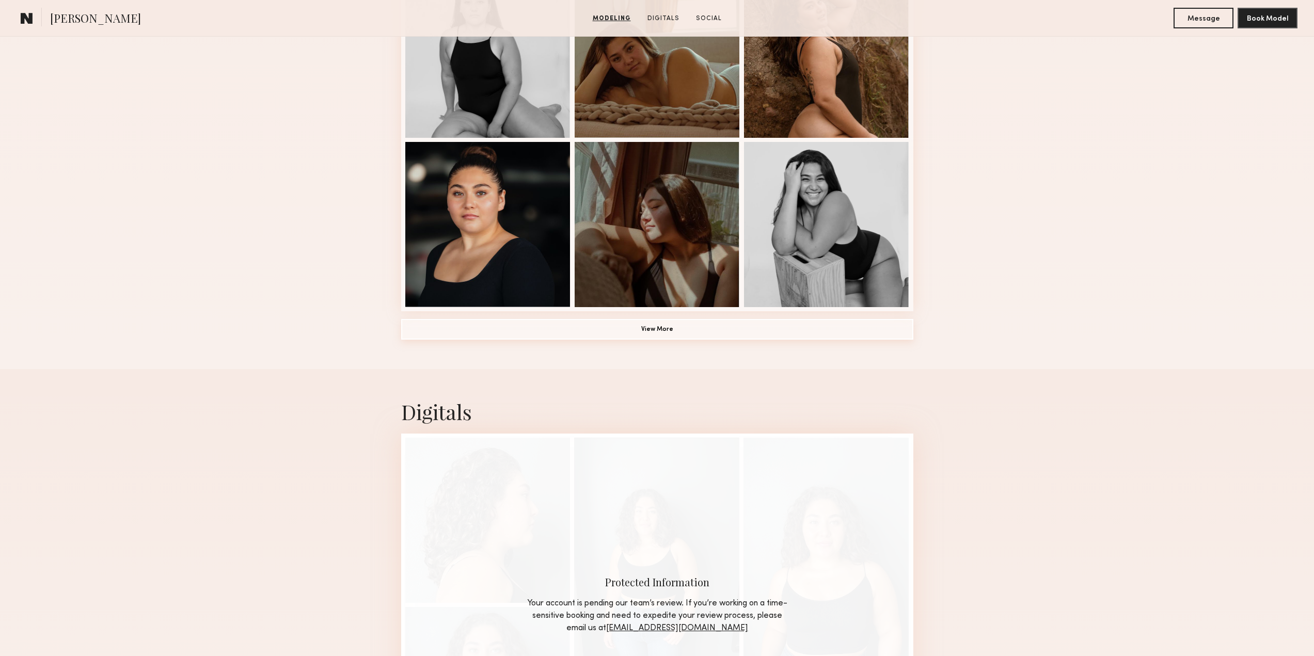
click at [645, 336] on button "View More" at bounding box center [657, 329] width 512 height 21
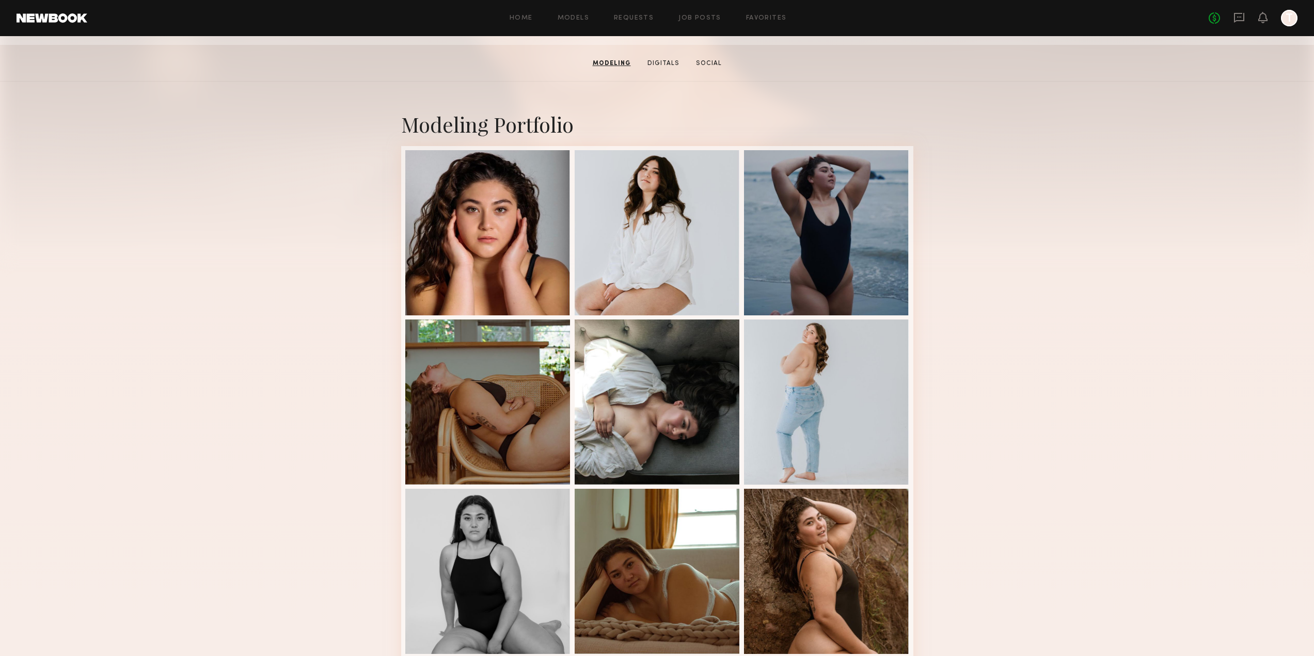
scroll to position [0, 0]
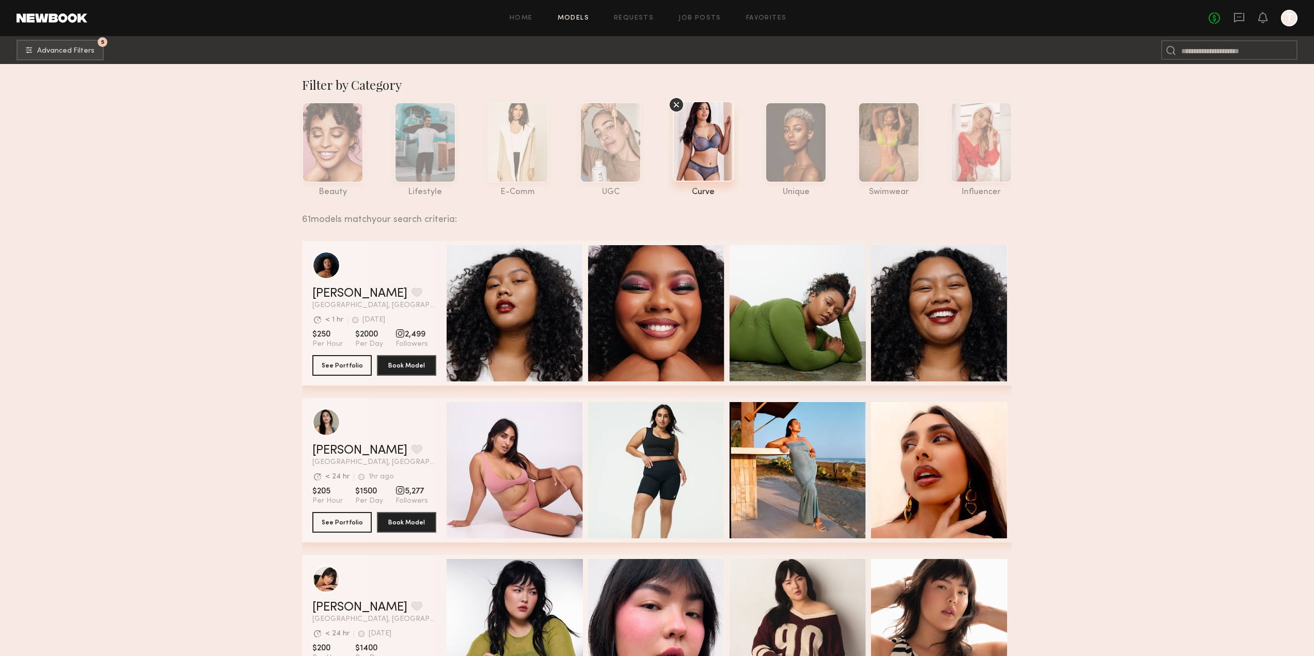
click at [39, 20] on link at bounding box center [52, 17] width 71 height 9
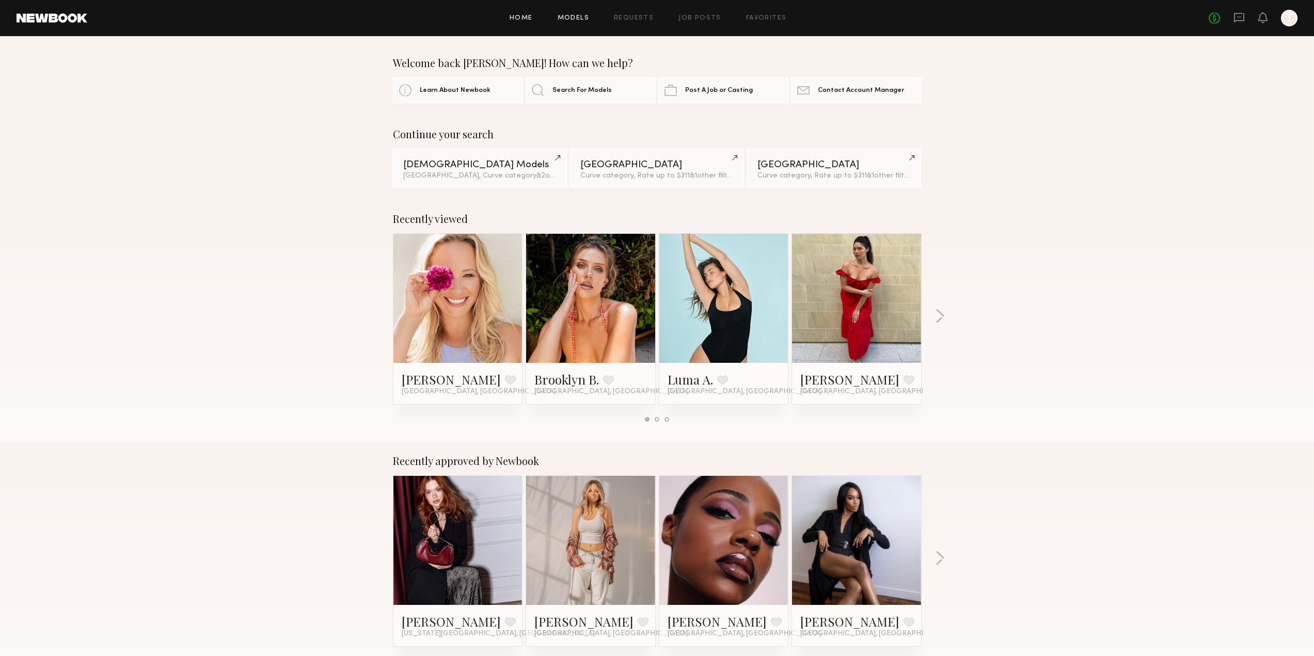
click at [583, 18] on link "Models" at bounding box center [573, 18] width 31 height 7
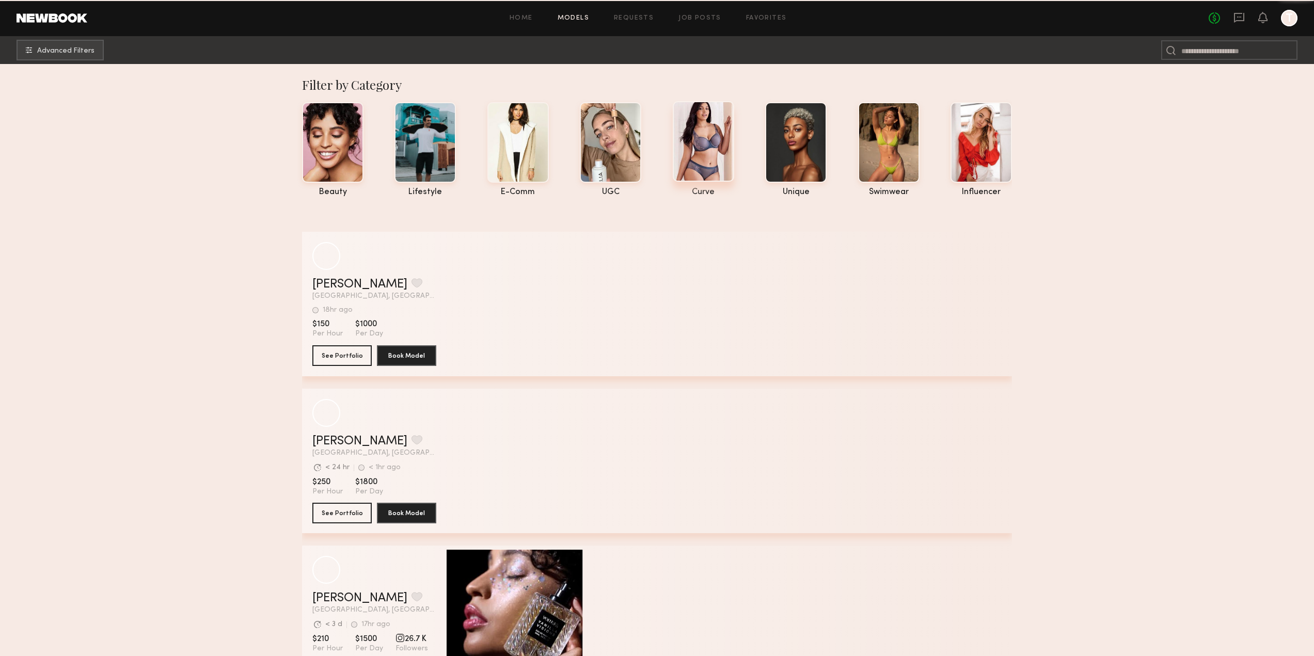
click at [715, 165] on div at bounding box center [703, 141] width 61 height 81
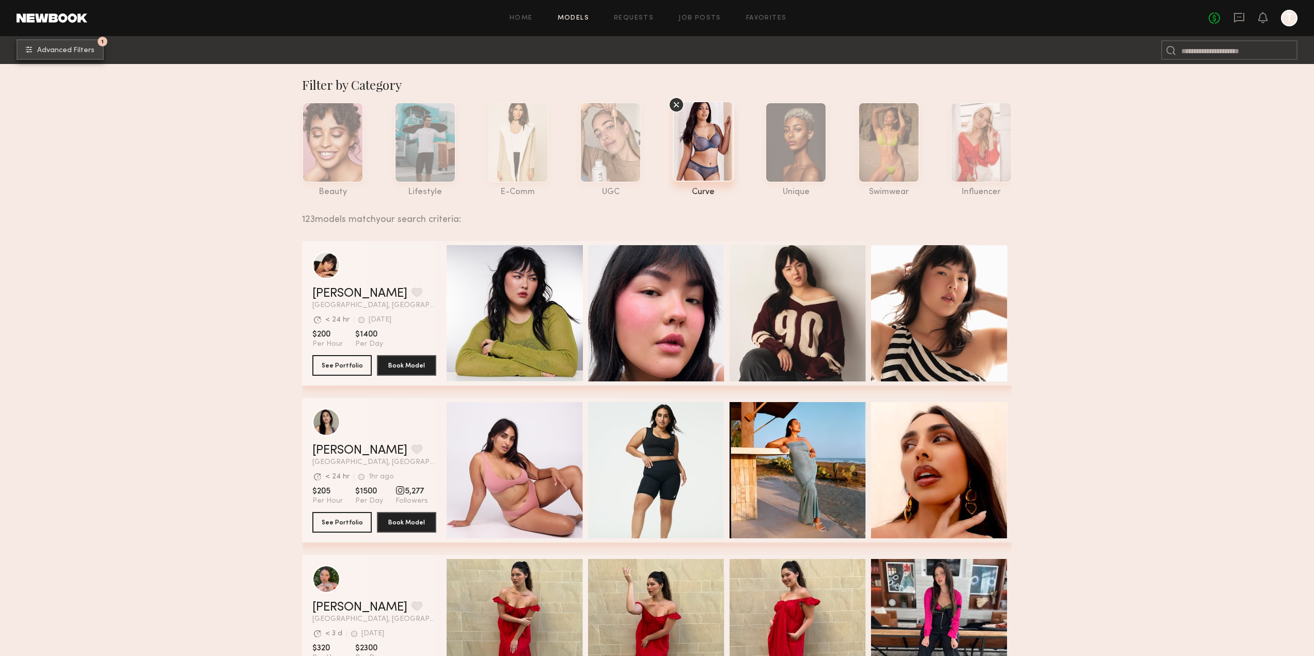
click at [89, 49] on span "Advanced Filters" at bounding box center [65, 50] width 57 height 7
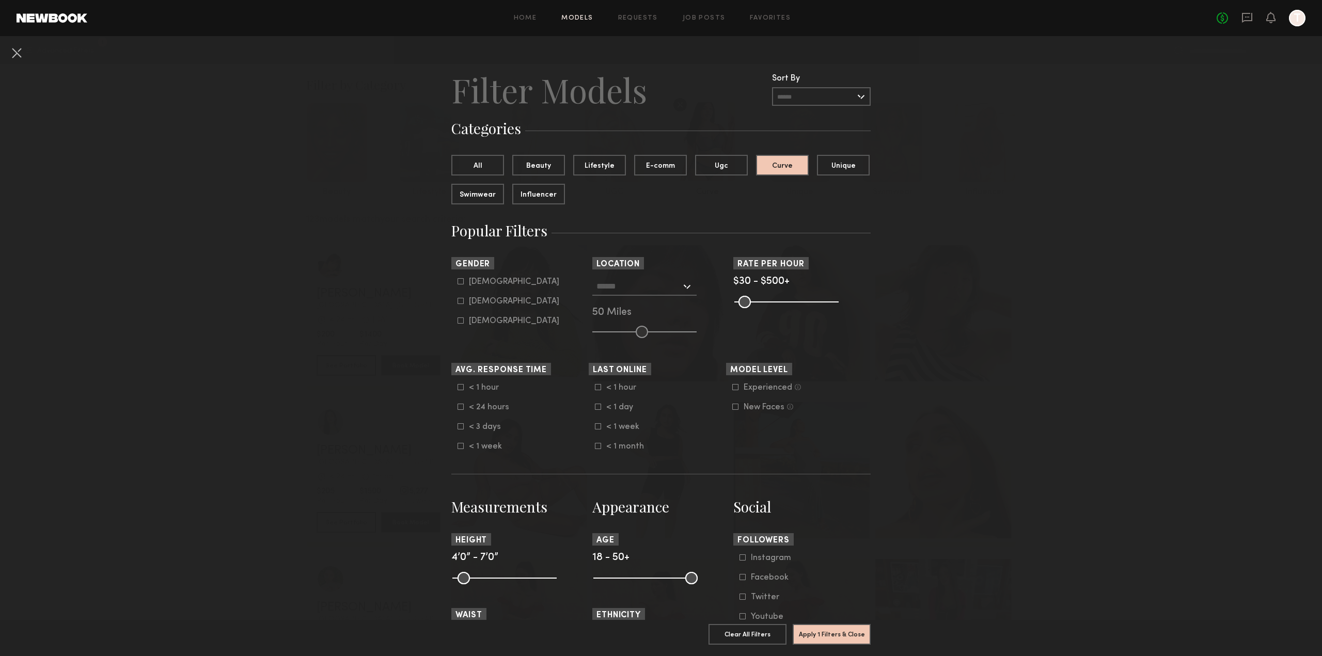
click at [18, 52] on button at bounding box center [16, 52] width 17 height 17
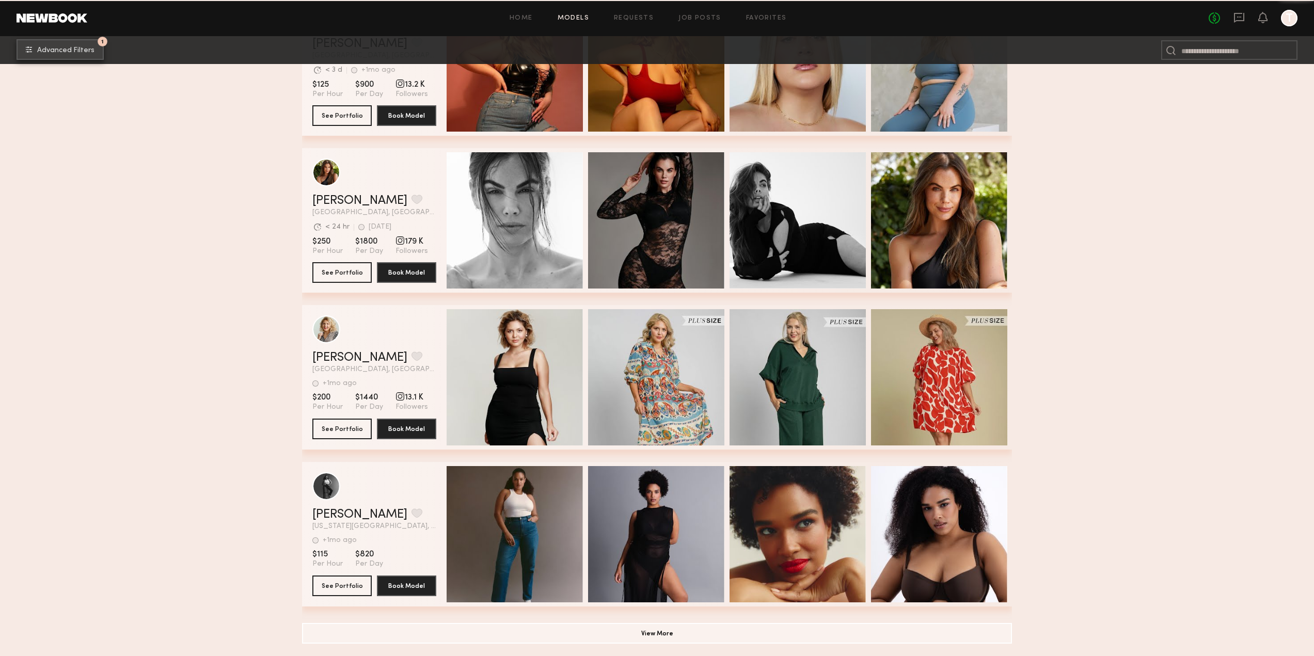
scroll to position [5276, 0]
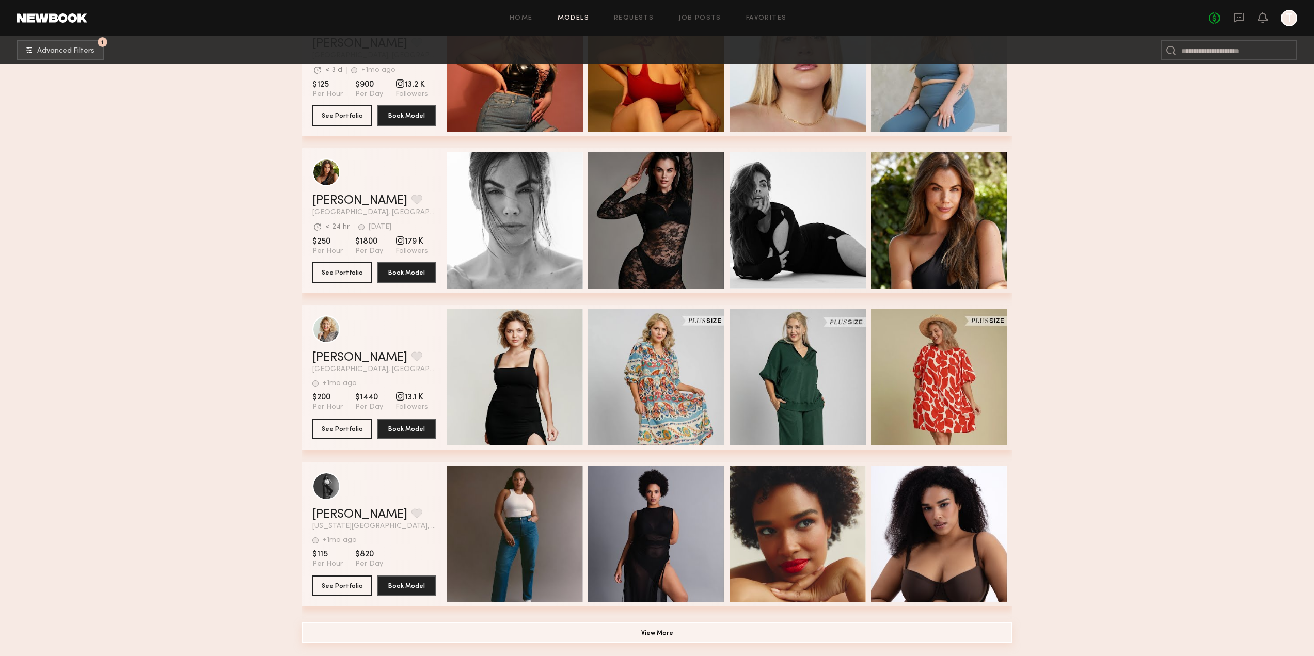
click at [698, 635] on button "View More" at bounding box center [657, 633] width 710 height 21
click at [645, 638] on button "View More" at bounding box center [657, 633] width 710 height 21
click at [672, 631] on button "View More" at bounding box center [657, 633] width 710 height 21
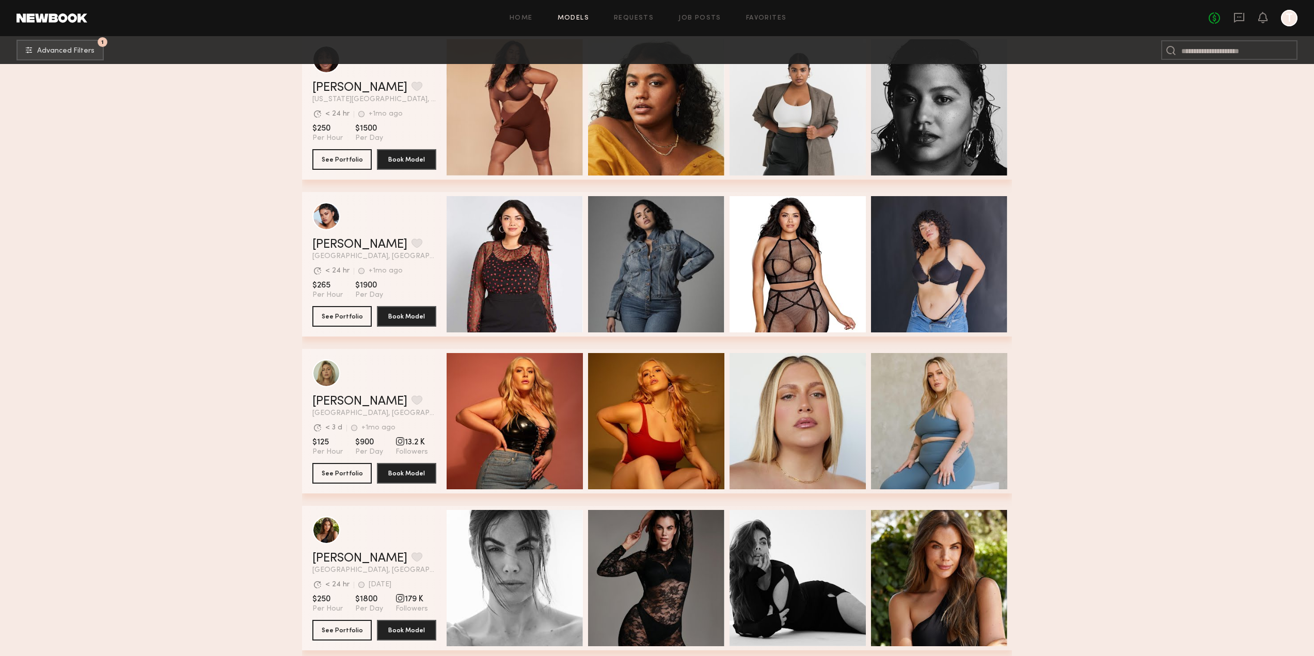
scroll to position [5225, 0]
